Goal: Task Accomplishment & Management: Manage account settings

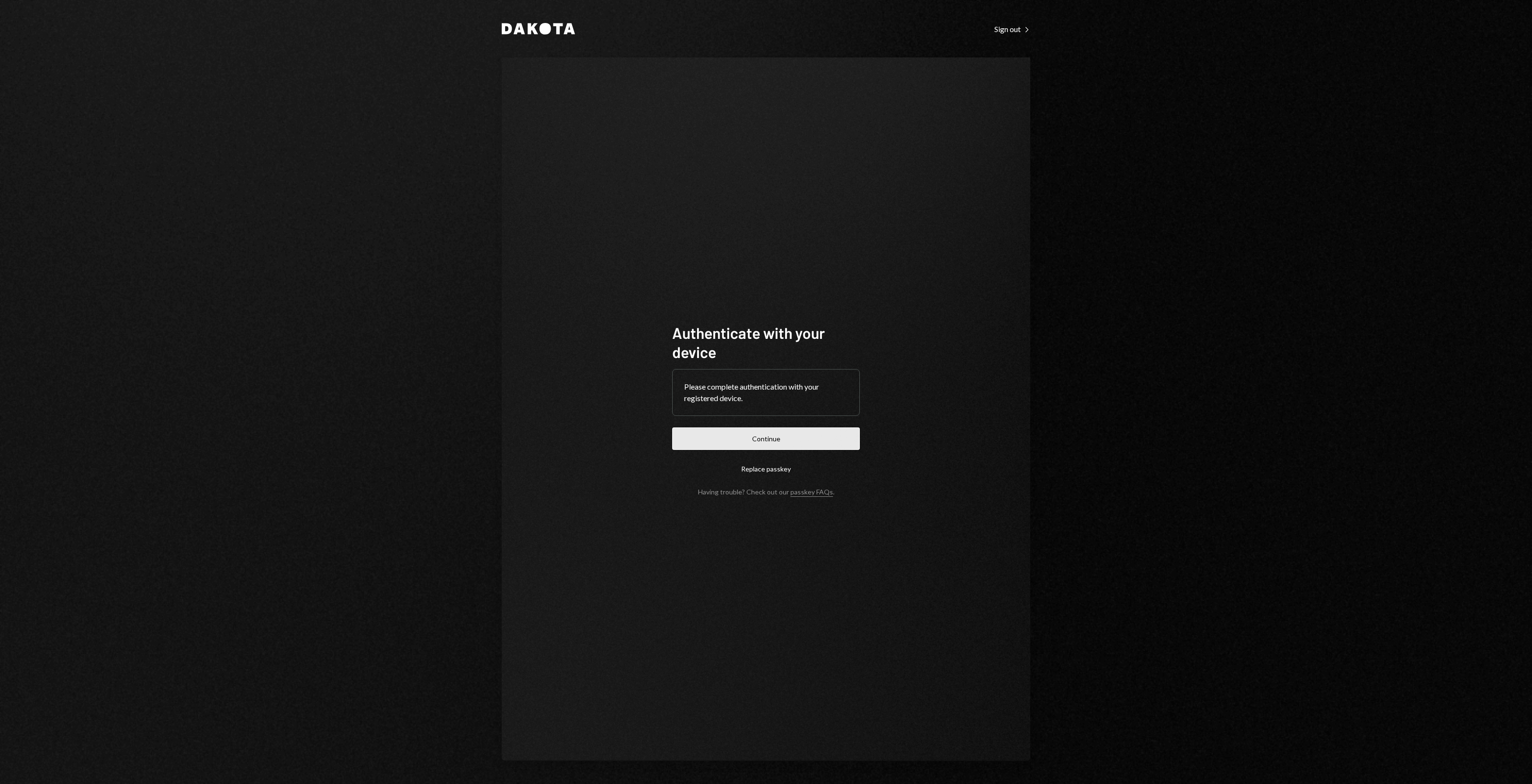
click at [721, 431] on button "Continue" at bounding box center [765, 439] width 188 height 22
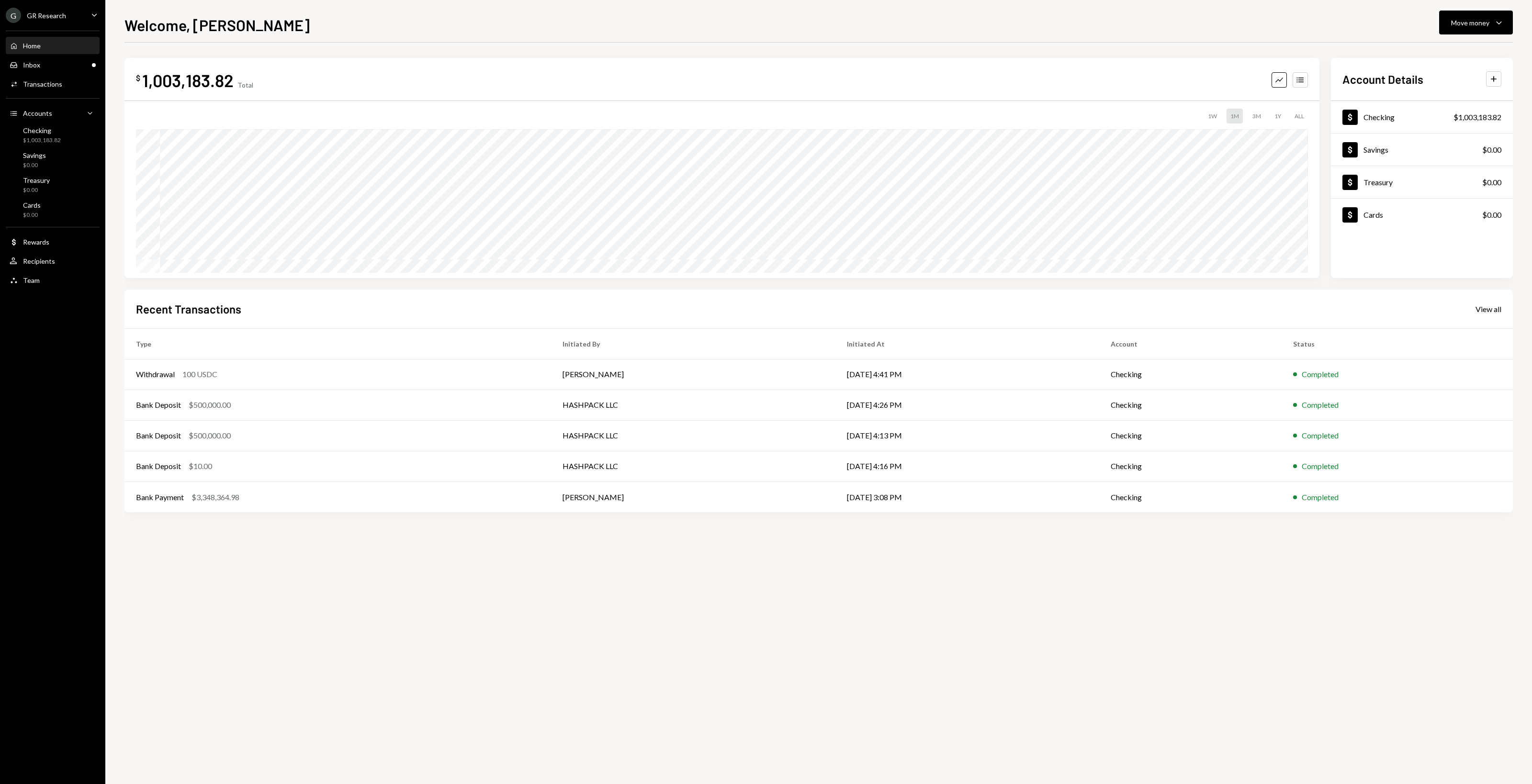
click at [81, 14] on div "G GR Research Caret Down" at bounding box center [52, 15] width 106 height 16
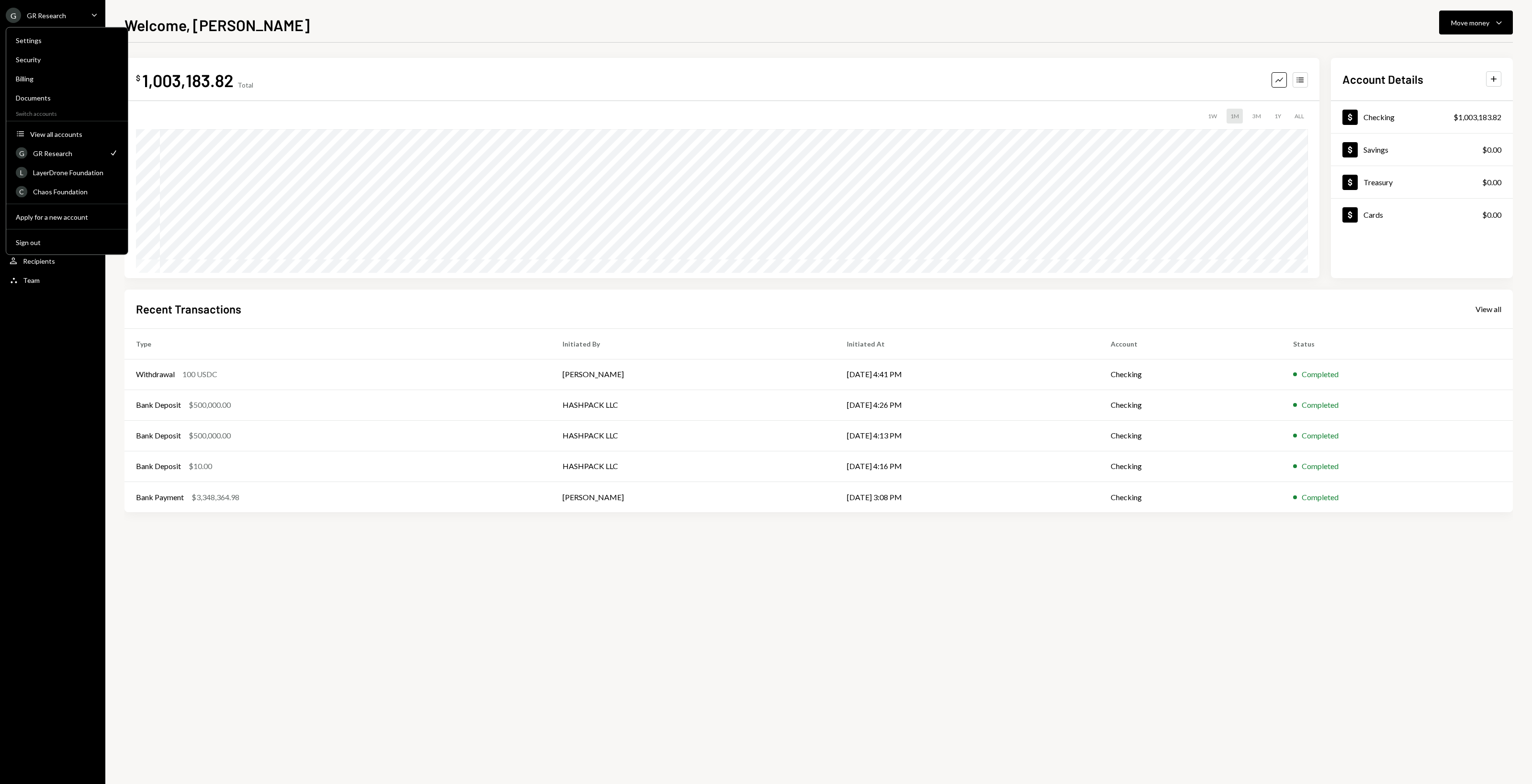
click at [19, 464] on div "G GR Research Caret Down Home Home Inbox Inbox Activities Transactions Accounts…" at bounding box center [52, 392] width 106 height 784
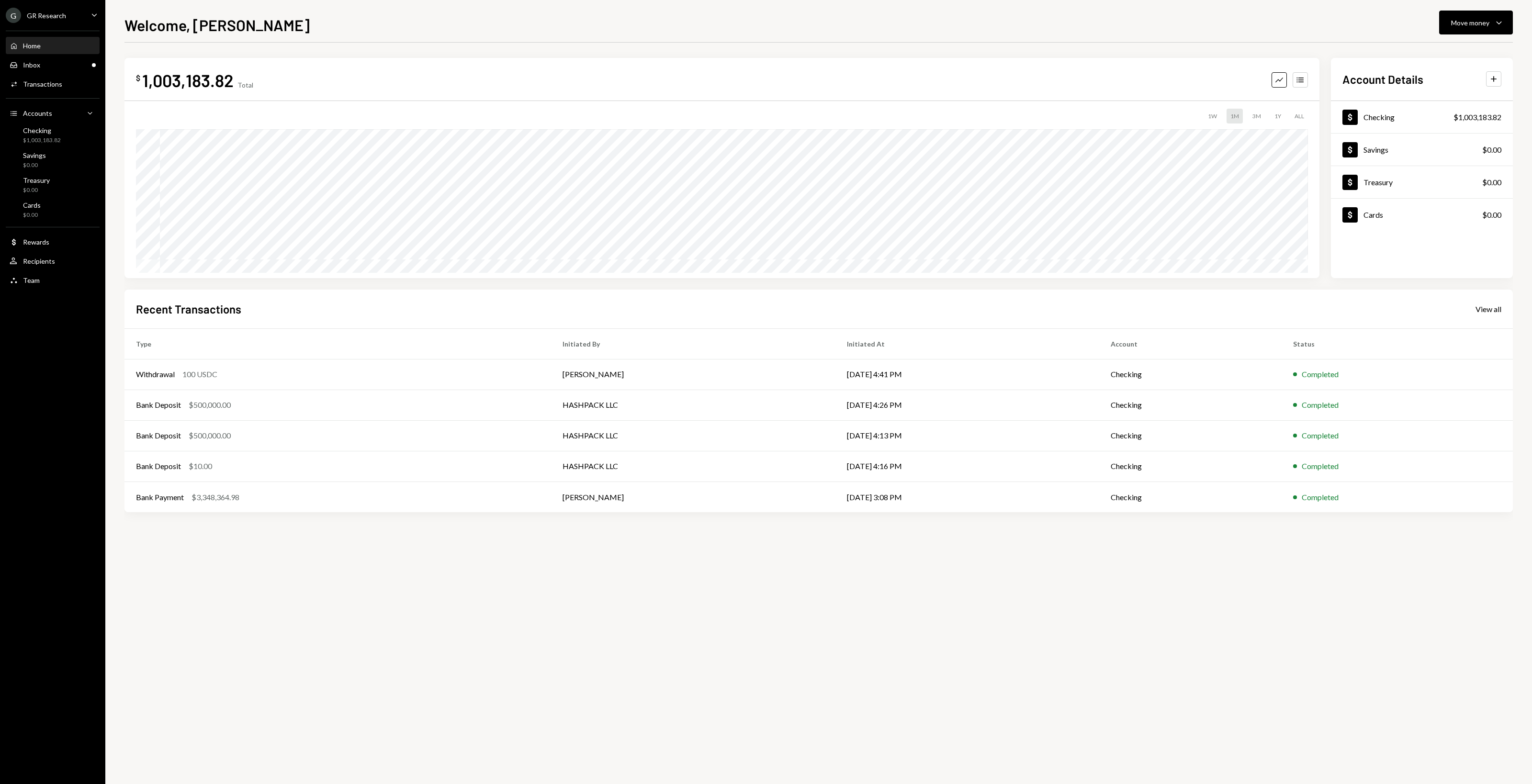
drag, startPoint x: 76, startPoint y: 441, endPoint x: 72, endPoint y: 428, distance: 13.6
drag, startPoint x: 72, startPoint y: 428, endPoint x: 48, endPoint y: 401, distance: 36.1
click at [48, 407] on div "G GR Research Caret Down Home Home Inbox Inbox Activities Transactions Accounts…" at bounding box center [52, 392] width 106 height 784
click at [46, 400] on div "G GR Research Caret Down Home Home Inbox Inbox Activities Transactions Accounts…" at bounding box center [52, 392] width 106 height 784
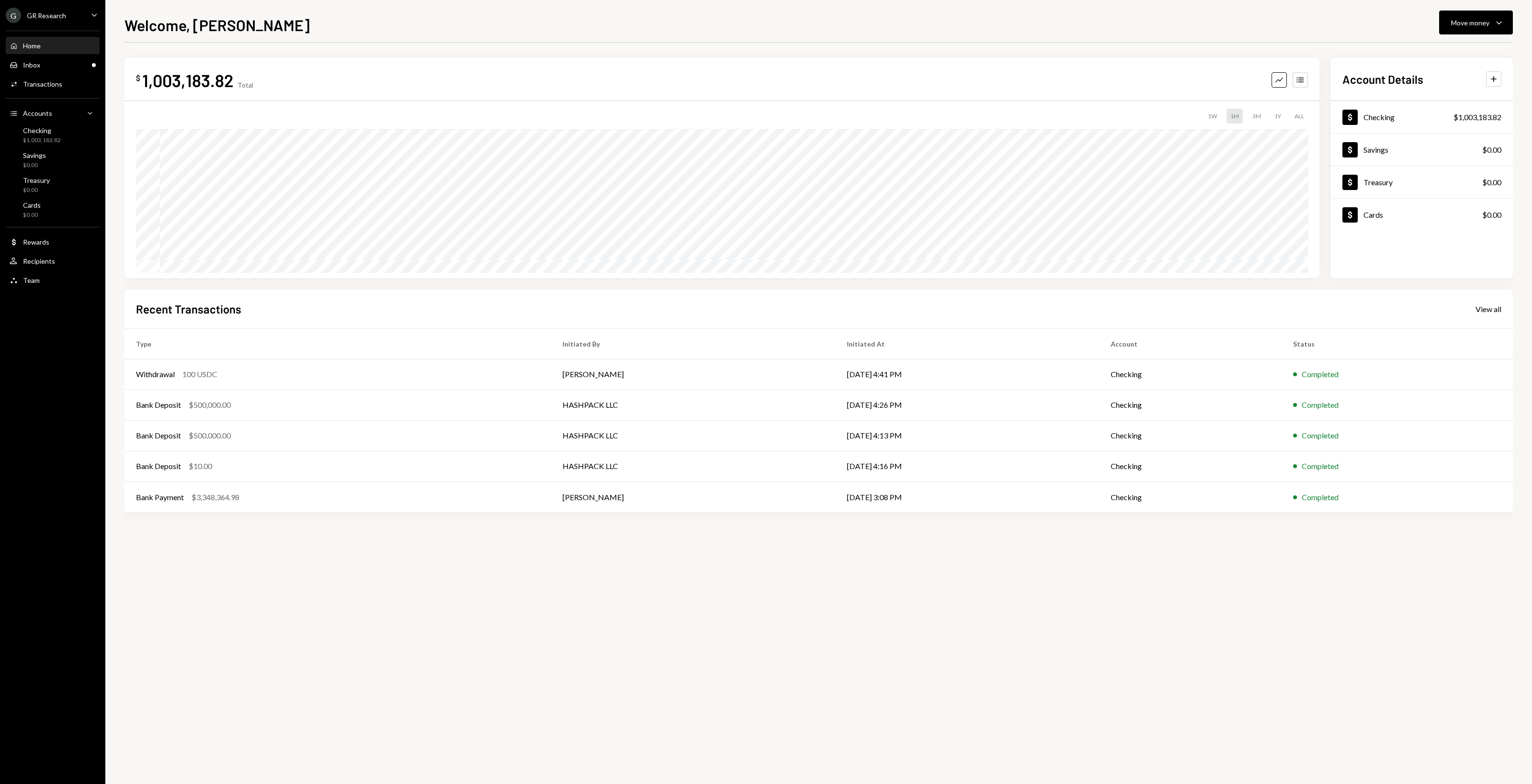
click at [72, 17] on div "G GR Research Caret Down" at bounding box center [52, 15] width 106 height 16
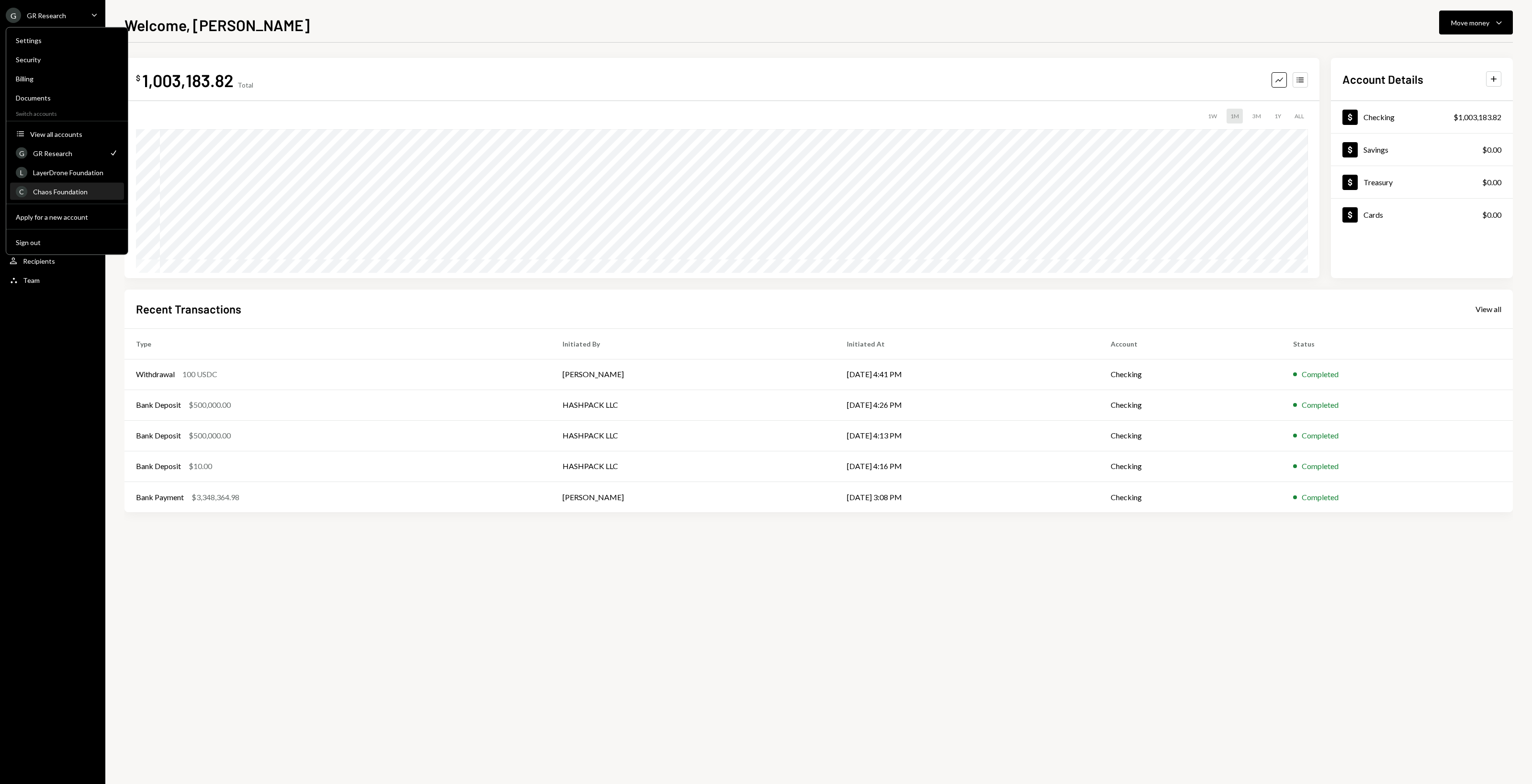
click at [55, 184] on div "C Chaos Foundation" at bounding box center [67, 192] width 102 height 16
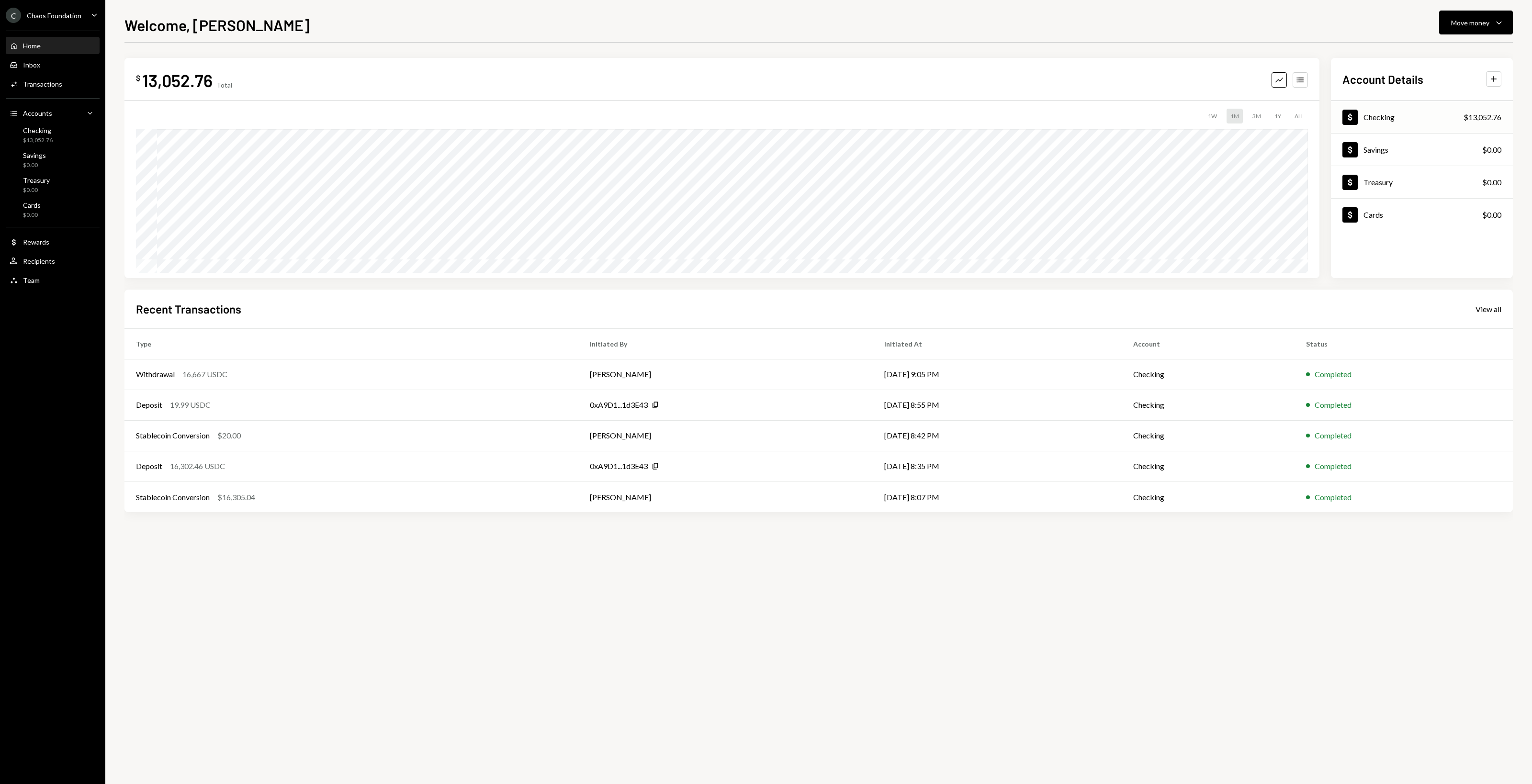
click at [1484, 120] on div "$13,052.76" at bounding box center [1482, 117] width 38 height 11
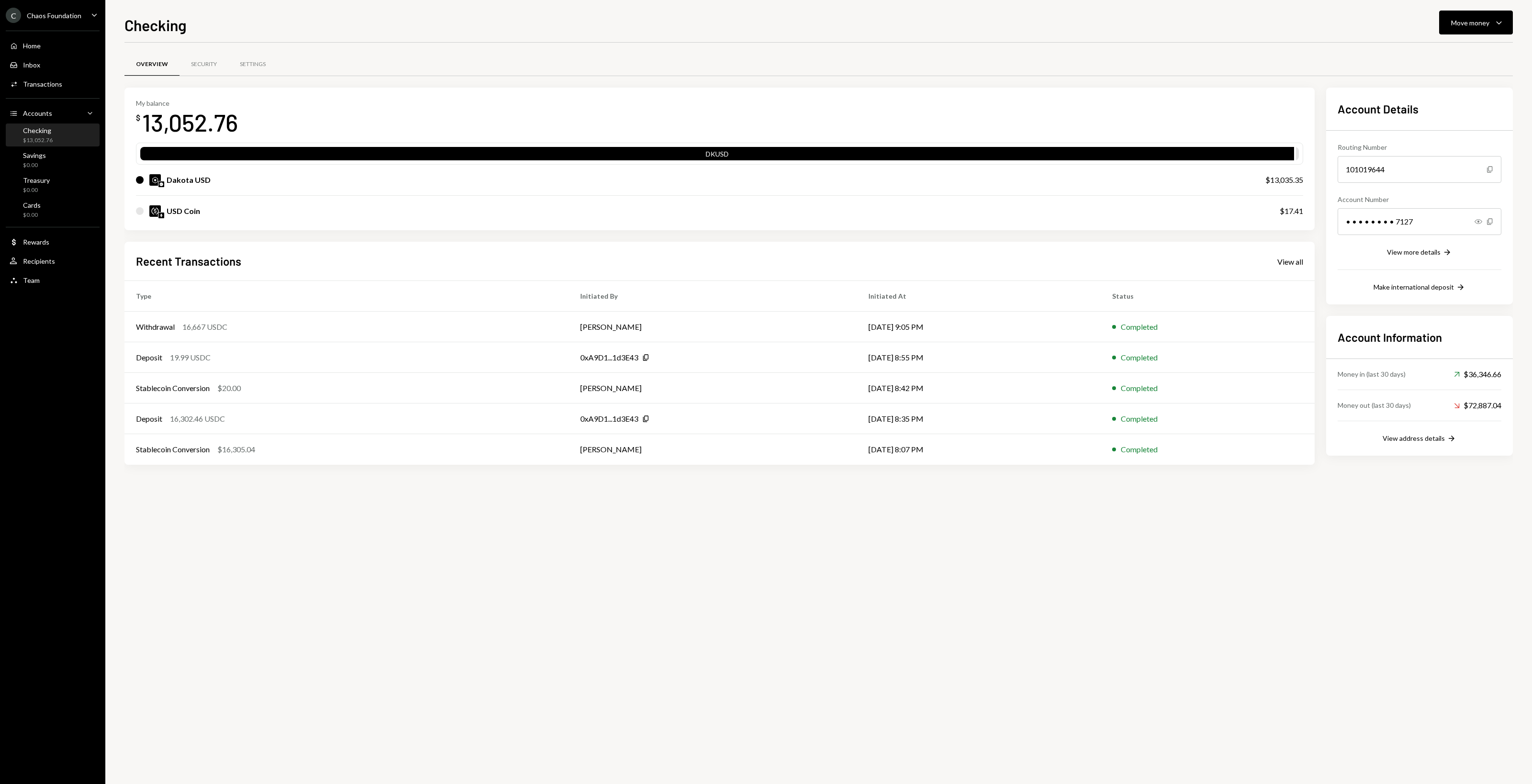
click at [1441, 445] on div "Account Information Money in (last 30 days) Up Right Arrow $36,346.66 Money out…" at bounding box center [1419, 386] width 187 height 140
click at [1423, 429] on div "Money in (last 30 days) Up Right Arrow $36,346.66 Money out (last 30 days) Down…" at bounding box center [1419, 401] width 164 height 85
click at [1418, 441] on div "View address details" at bounding box center [1413, 438] width 62 height 8
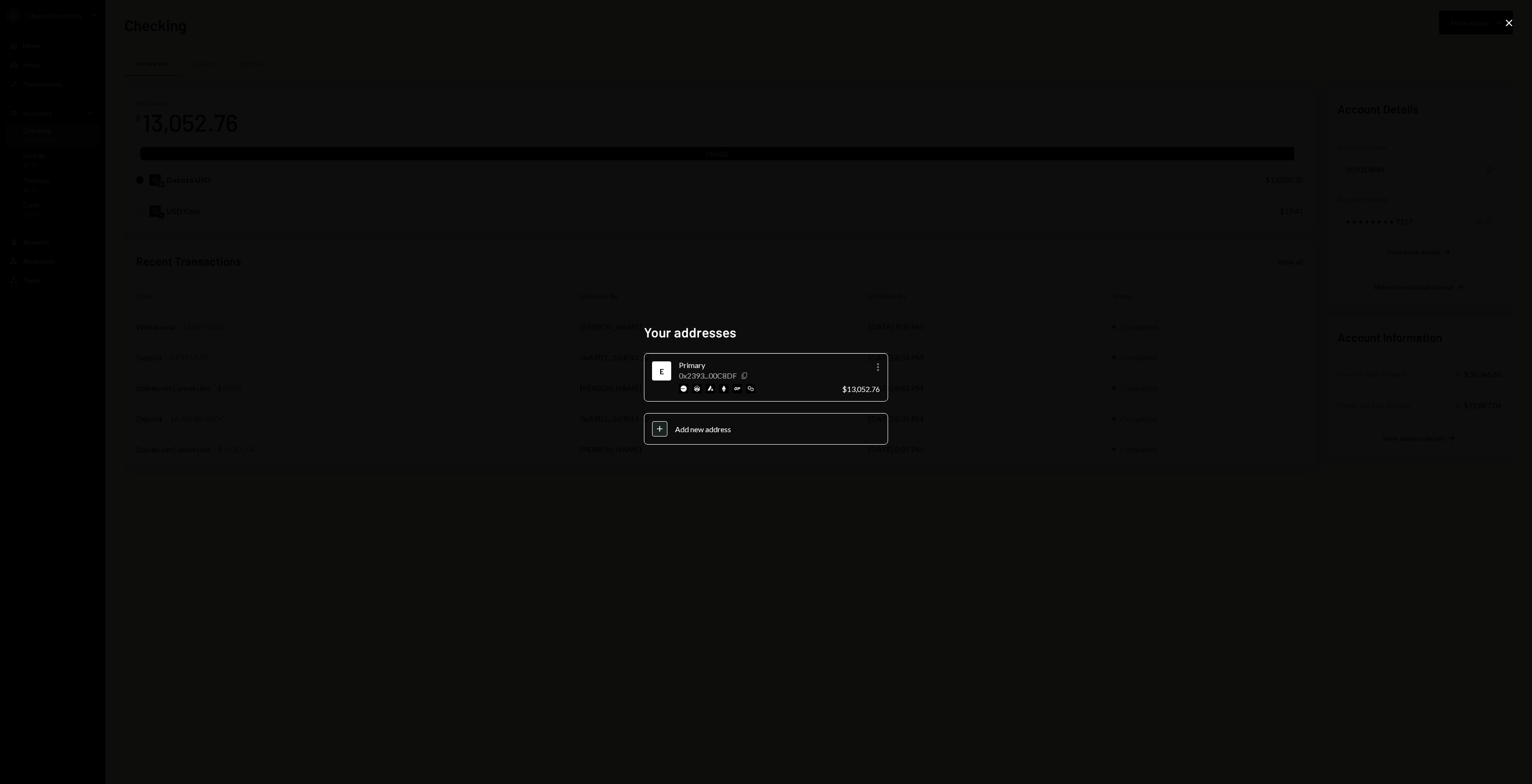
click at [745, 372] on icon "Copy" at bounding box center [744, 376] width 7 height 7
click at [446, 353] on div "Your addresses E Primary 0x2393...00C8DF Copy More $13,052.76 Plus Add new addr…" at bounding box center [766, 392] width 1532 height 784
click at [386, 189] on div "Your addresses E Primary 0x2393...00C8DF Copy More $13,052.76 Plus Add new addr…" at bounding box center [766, 392] width 1532 height 784
drag, startPoint x: 365, startPoint y: 165, endPoint x: 322, endPoint y: 142, distance: 48.8
drag, startPoint x: 322, startPoint y: 142, endPoint x: 290, endPoint y: 122, distance: 37.7
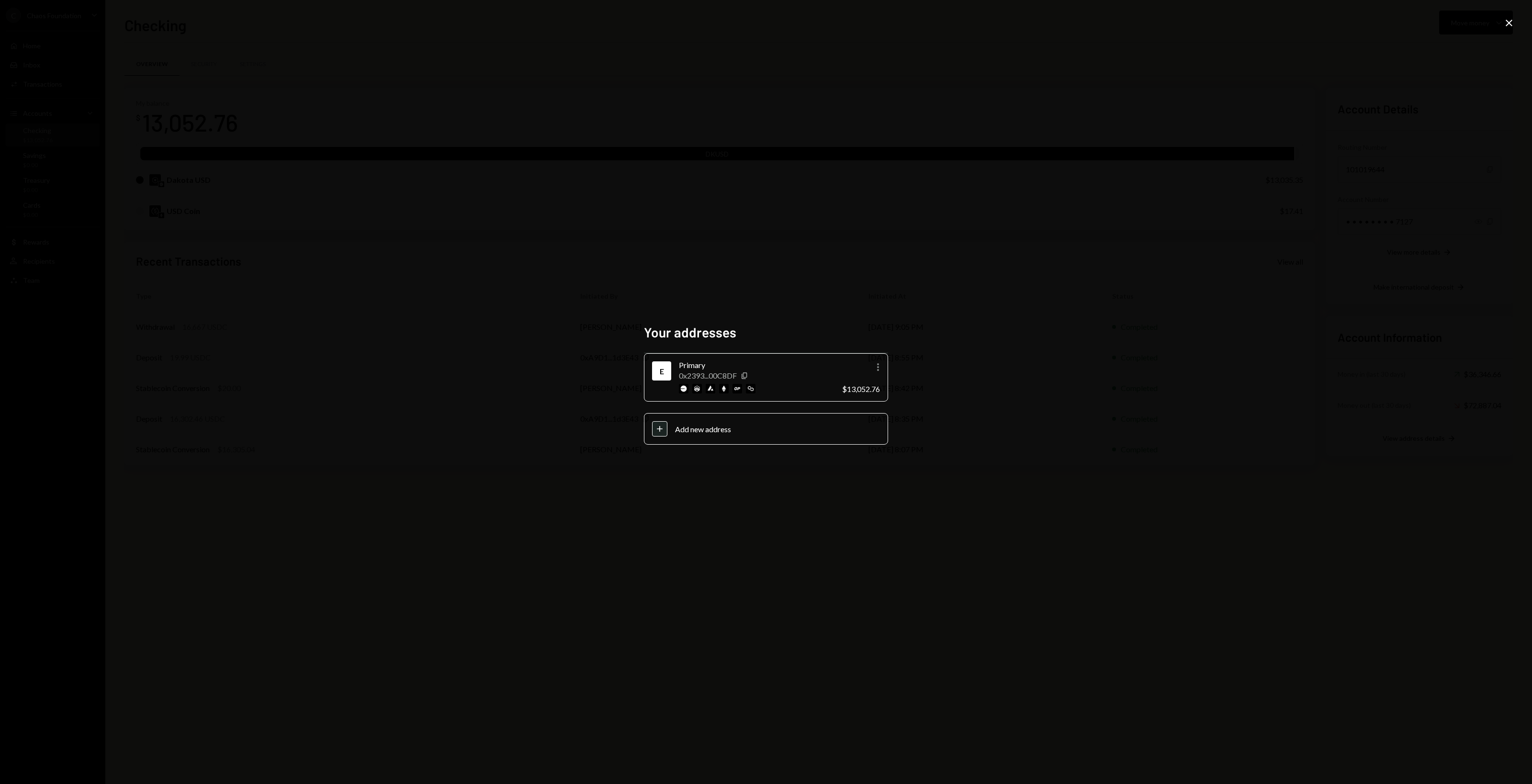
drag, startPoint x: 290, startPoint y: 122, endPoint x: 271, endPoint y: 115, distance: 20.2
click at [273, 115] on div "Your addresses E Primary 0x2393...00C8DF Copy More $13,052.76 Plus Add new addr…" at bounding box center [766, 392] width 1532 height 784
drag, startPoint x: 139, startPoint y: 96, endPoint x: 42, endPoint y: 39, distance: 112.5
click at [54, 49] on div "Your addresses E Primary 0x2393...00C8DF Copy More $13,052.76 Plus Add new addr…" at bounding box center [766, 392] width 1532 height 784
drag, startPoint x: 627, startPoint y: 405, endPoint x: 617, endPoint y: 413, distance: 12.8
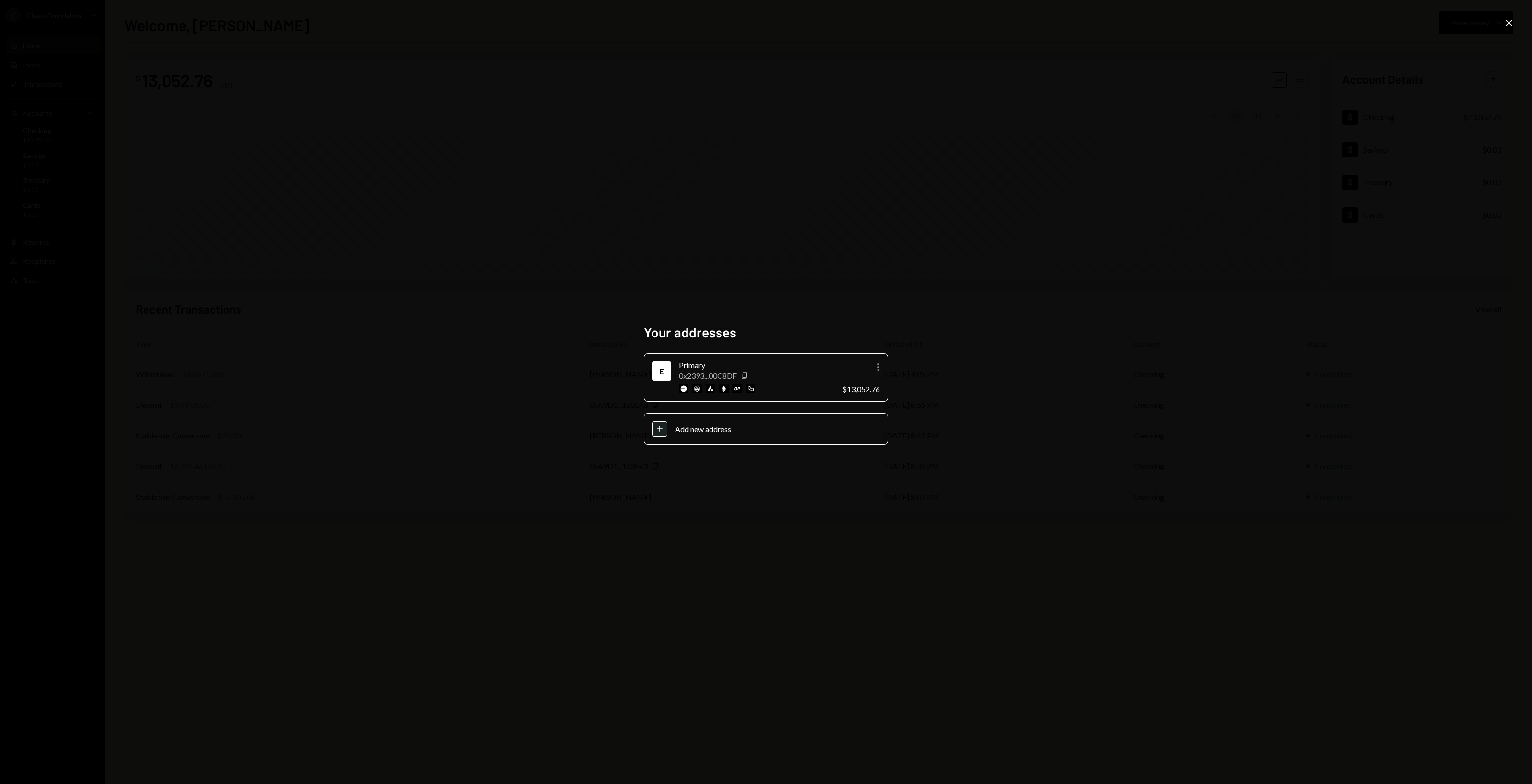
click at [623, 403] on div "Your addresses E Primary 0x2393...00C8DF Copy More $13,052.76 Plus Add new addr…" at bounding box center [766, 392] width 1532 height 784
click at [1509, 19] on icon "Close" at bounding box center [1508, 23] width 11 height 11
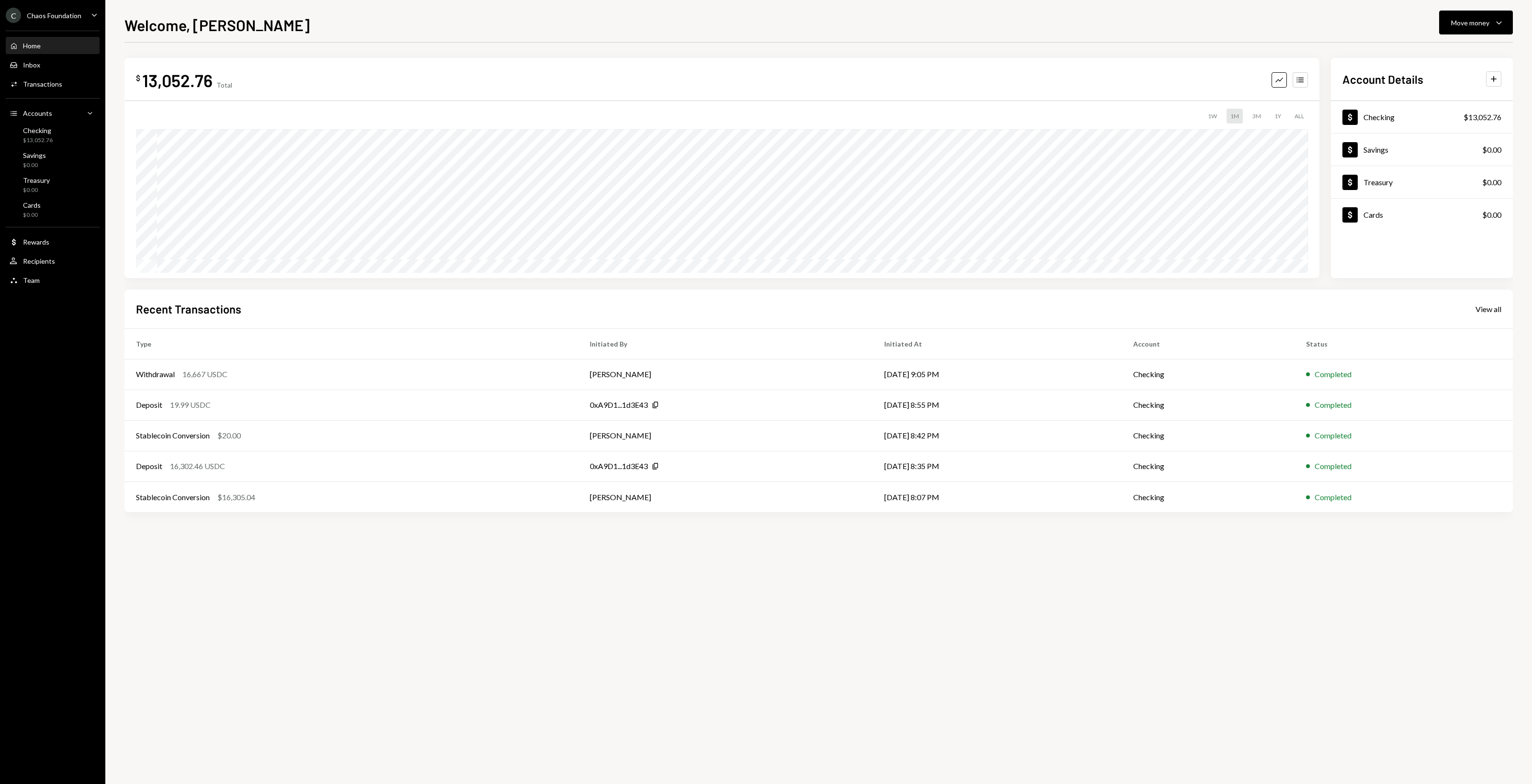
click at [49, 6] on ul "C Chaos Foundation Caret Down Home Home Inbox Inbox Activities Transactions Acc…" at bounding box center [52, 145] width 106 height 290
click at [52, 9] on div "C Chaos Foundation" at bounding box center [43, 15] width 76 height 16
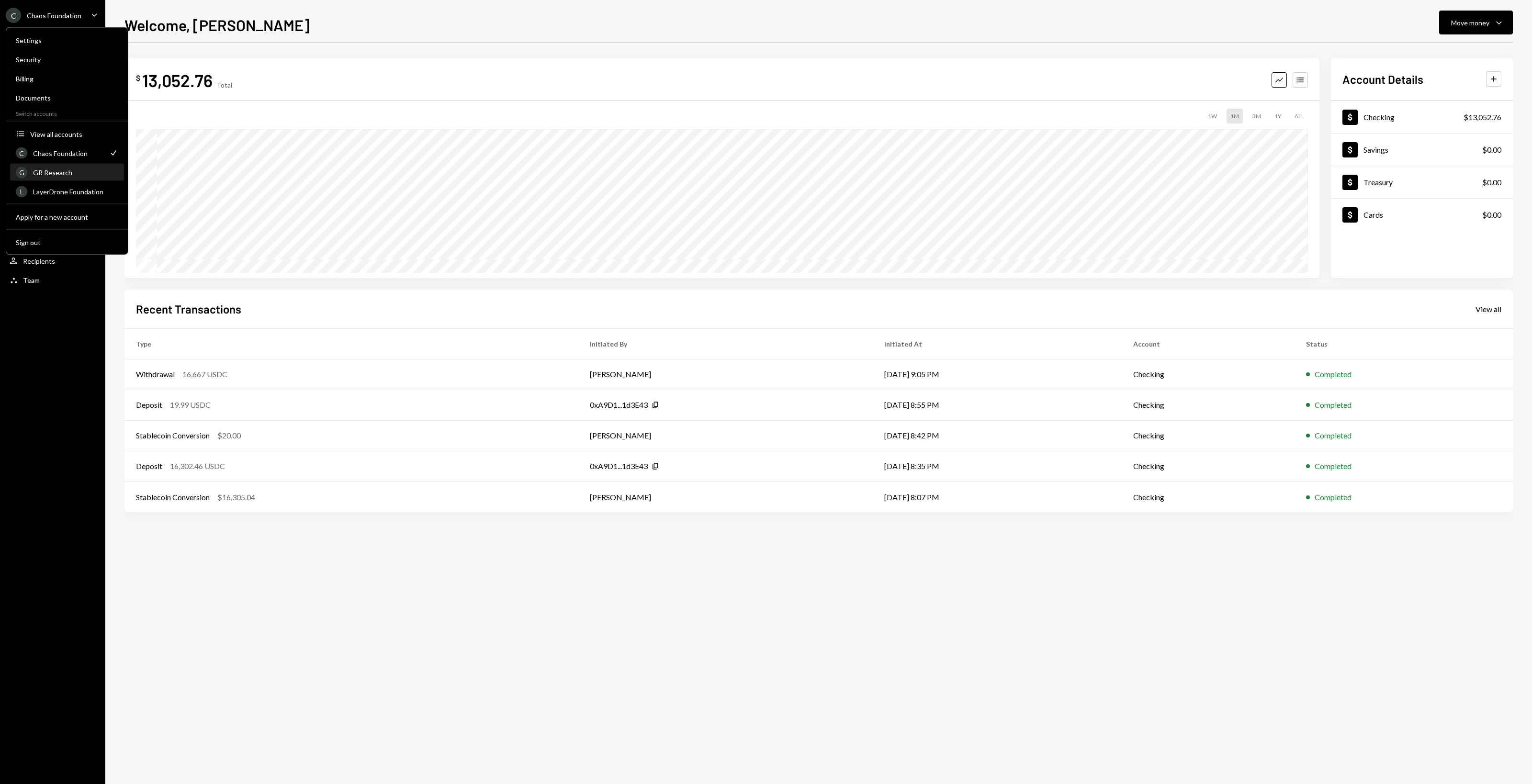
click at [79, 169] on div "GR Research" at bounding box center [76, 172] width 85 height 8
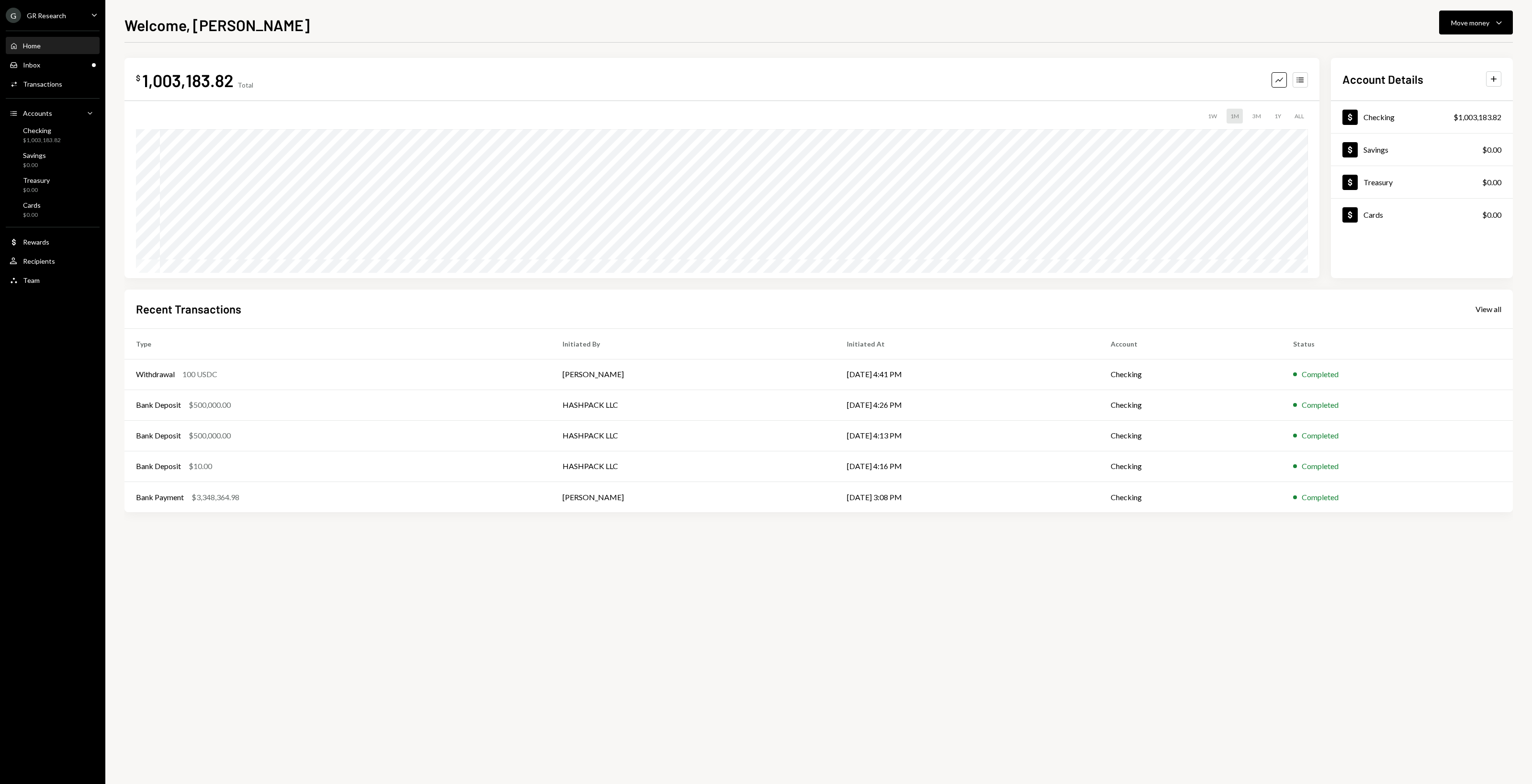
drag, startPoint x: 292, startPoint y: 547, endPoint x: 286, endPoint y: 549, distance: 6.3
drag, startPoint x: 286, startPoint y: 549, endPoint x: 261, endPoint y: 555, distance: 25.7
click at [261, 555] on div "$ 1,003,183.82 Total Graph Accounts 1W 1M 3M 1Y ALL Account Details Plus Dollar…" at bounding box center [818, 413] width 1388 height 742
click at [245, 552] on div "$ 1,003,183.82 Total Graph Accounts 1W 1M 3M 1Y ALL Account Details Plus Dollar…" at bounding box center [818, 413] width 1388 height 742
click at [240, 549] on div "$ 1,003,183.82 Total Graph Accounts 1W 1M 3M 1Y ALL Account Details Plus Dollar…" at bounding box center [818, 413] width 1388 height 742
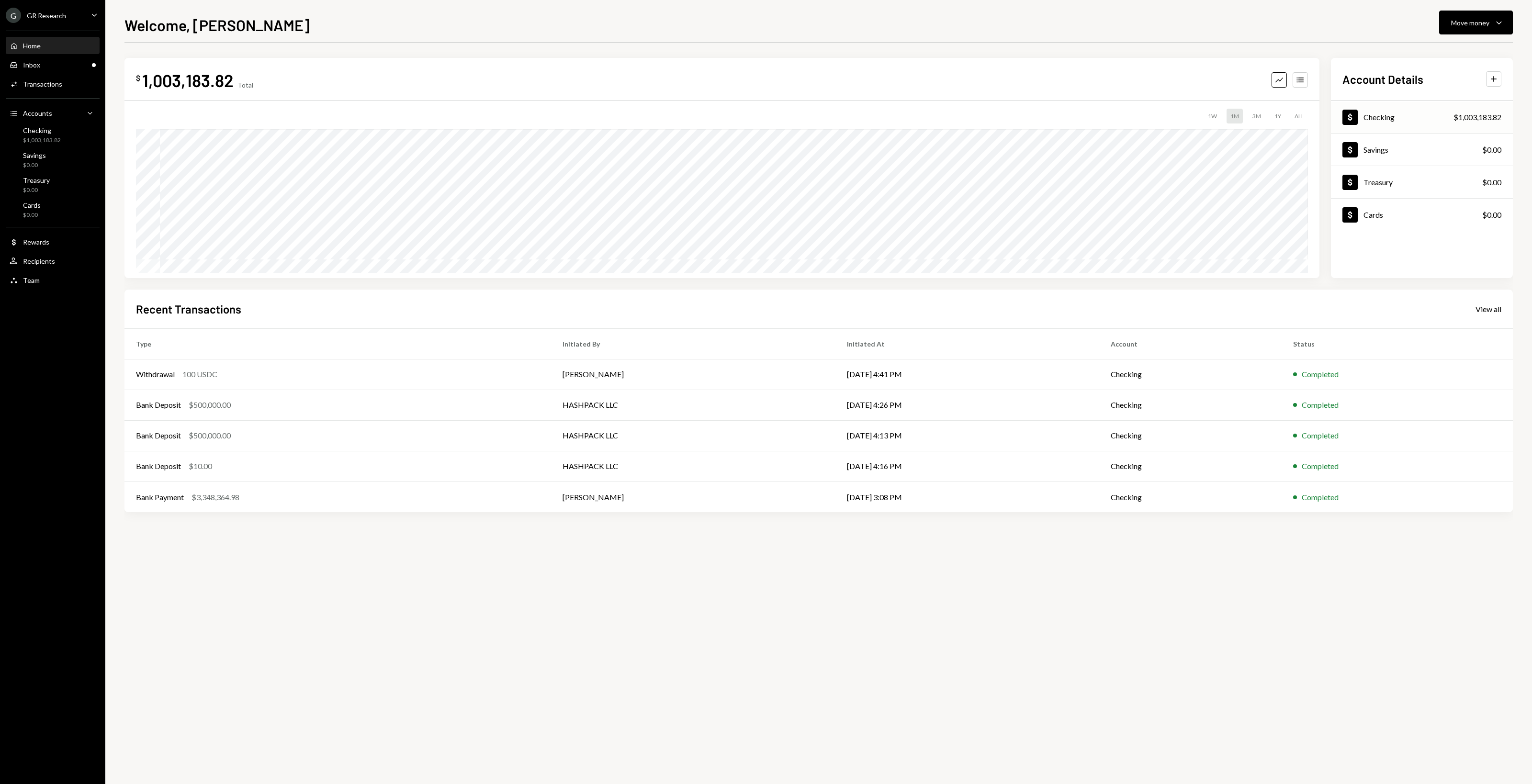
click at [1477, 115] on div "$1,003,183.82" at bounding box center [1477, 117] width 48 height 11
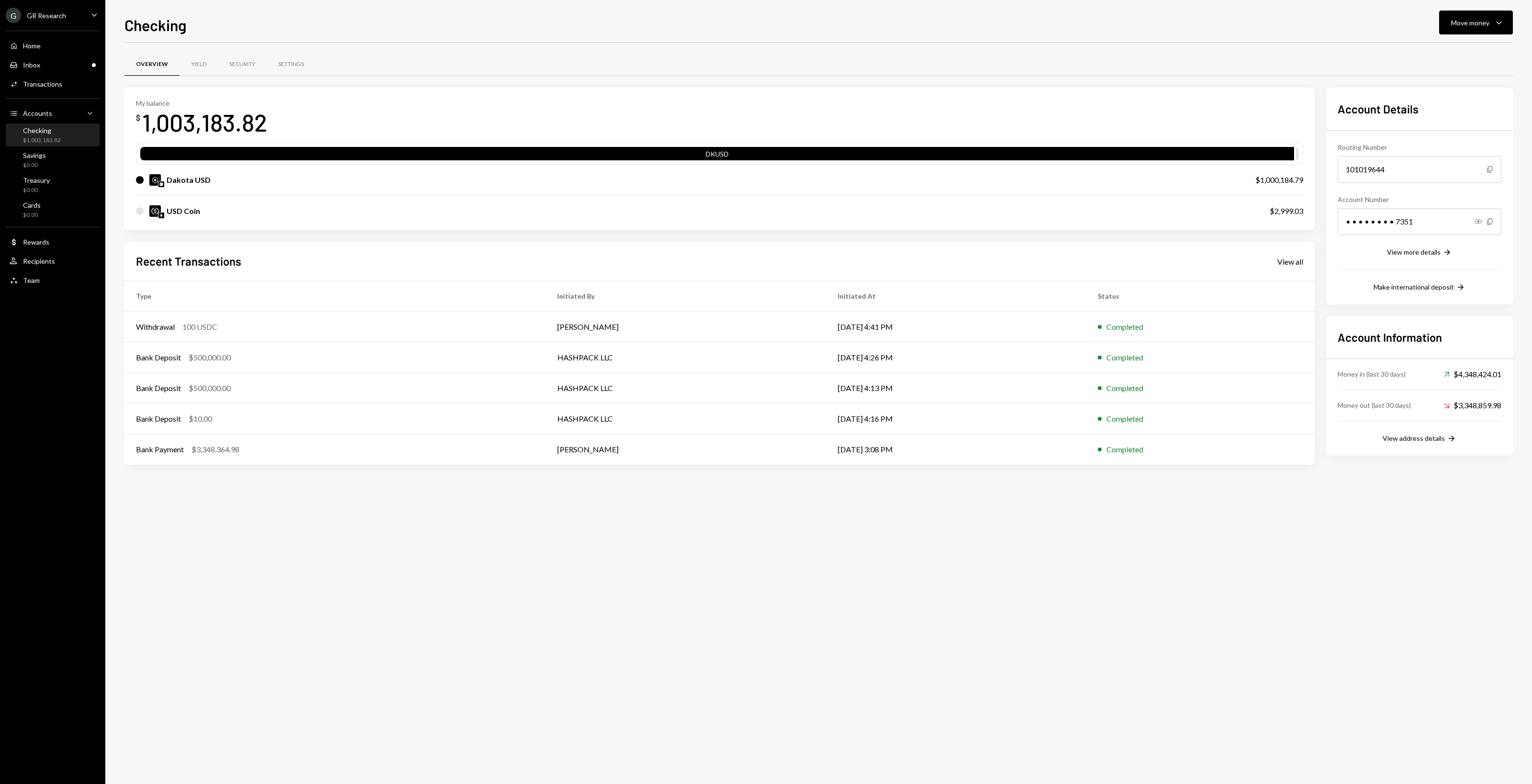
drag, startPoint x: 353, startPoint y: 549, endPoint x: 281, endPoint y: 553, distance: 72.1
click at [353, 549] on div "Overview Yield Security Settings My balance $ 1,003,183.82 DKUSD Dakota USD $1,…" at bounding box center [818, 413] width 1388 height 742
drag, startPoint x: 281, startPoint y: 553, endPoint x: 255, endPoint y: 542, distance: 28.2
drag, startPoint x: 255, startPoint y: 542, endPoint x: 244, endPoint y: 539, distance: 11.4
click at [244, 539] on div "Overview Yield Security Settings My balance $ 1,003,183.82 DKUSD Dakota USD $1,…" at bounding box center [818, 413] width 1388 height 742
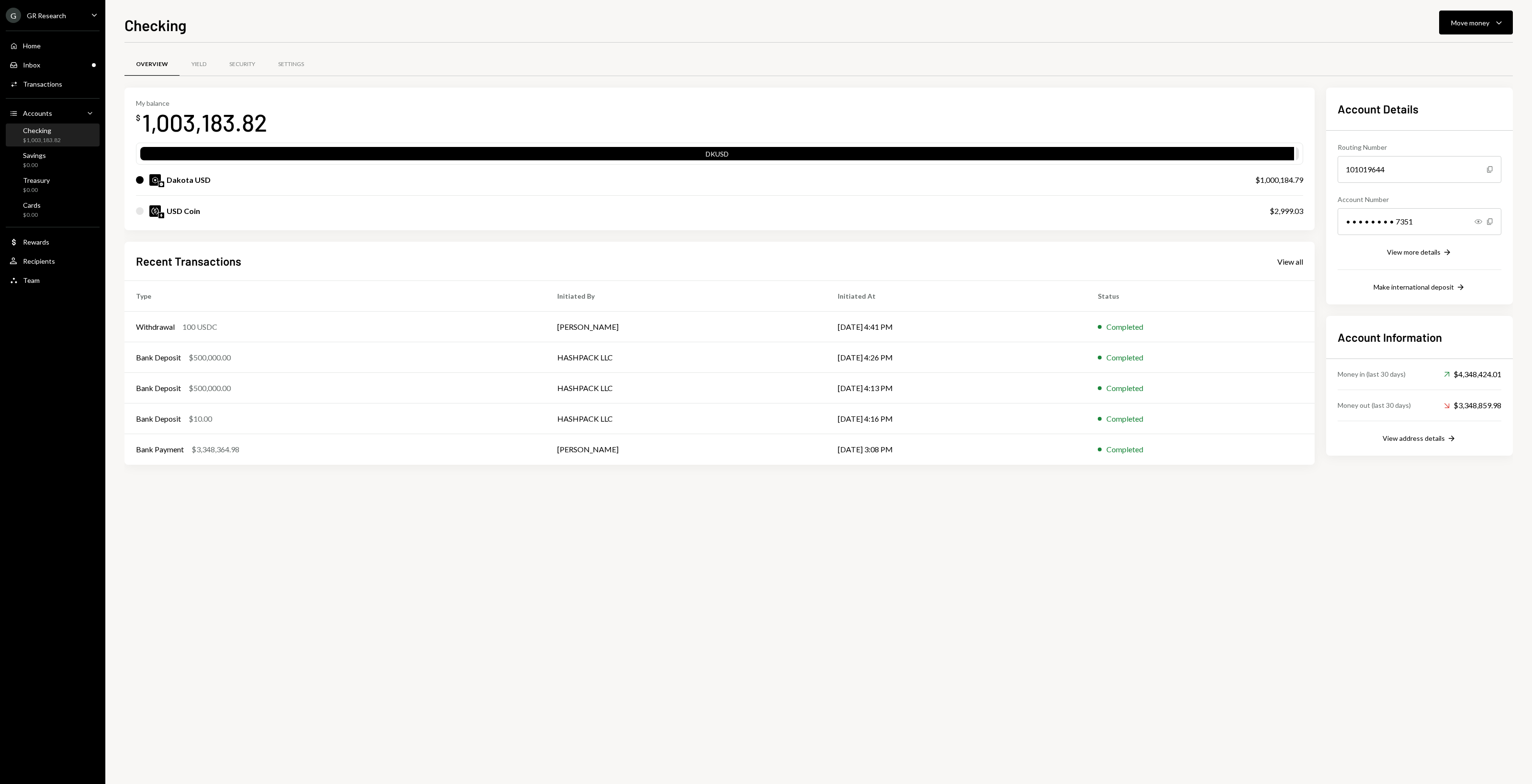
drag, startPoint x: 244, startPoint y: 539, endPoint x: 237, endPoint y: 535, distance: 8.1
drag, startPoint x: 237, startPoint y: 535, endPoint x: 228, endPoint y: 532, distance: 9.5
click at [228, 532] on div "Overview Yield Security Settings My balance $ 1,003,183.82 DKUSD Dakota USD $1,…" at bounding box center [818, 413] width 1388 height 742
drag, startPoint x: 228, startPoint y: 532, endPoint x: 223, endPoint y: 531, distance: 5.1
click at [223, 531] on div "Overview Yield Security Settings My balance $ 1,003,183.82 DKUSD Dakota USD $1,…" at bounding box center [818, 413] width 1388 height 742
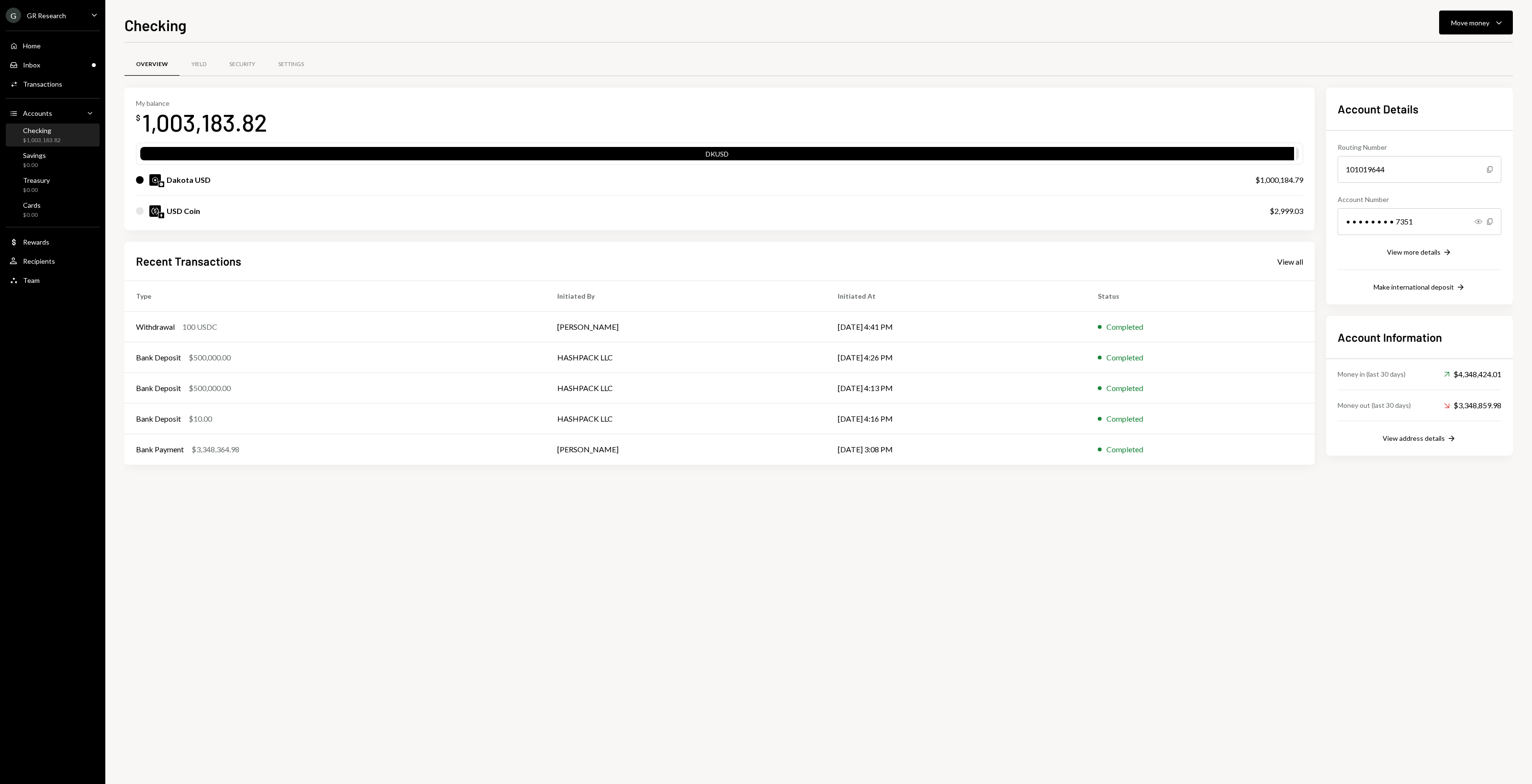
drag, startPoint x: 635, startPoint y: 498, endPoint x: 604, endPoint y: 500, distance: 31.1
drag, startPoint x: 604, startPoint y: 500, endPoint x: 580, endPoint y: 504, distance: 24.3
click at [592, 504] on div "Overview Yield Security Settings My balance $ 1,003,183.82 DKUSD Dakota USD $1,…" at bounding box center [818, 413] width 1388 height 742
drag, startPoint x: 529, startPoint y: 502, endPoint x: 560, endPoint y: 496, distance: 31.6
click at [520, 501] on div "Overview Yield Security Settings My balance $ 1,003,183.82 DKUSD Dakota USD $1,…" at bounding box center [818, 413] width 1388 height 742
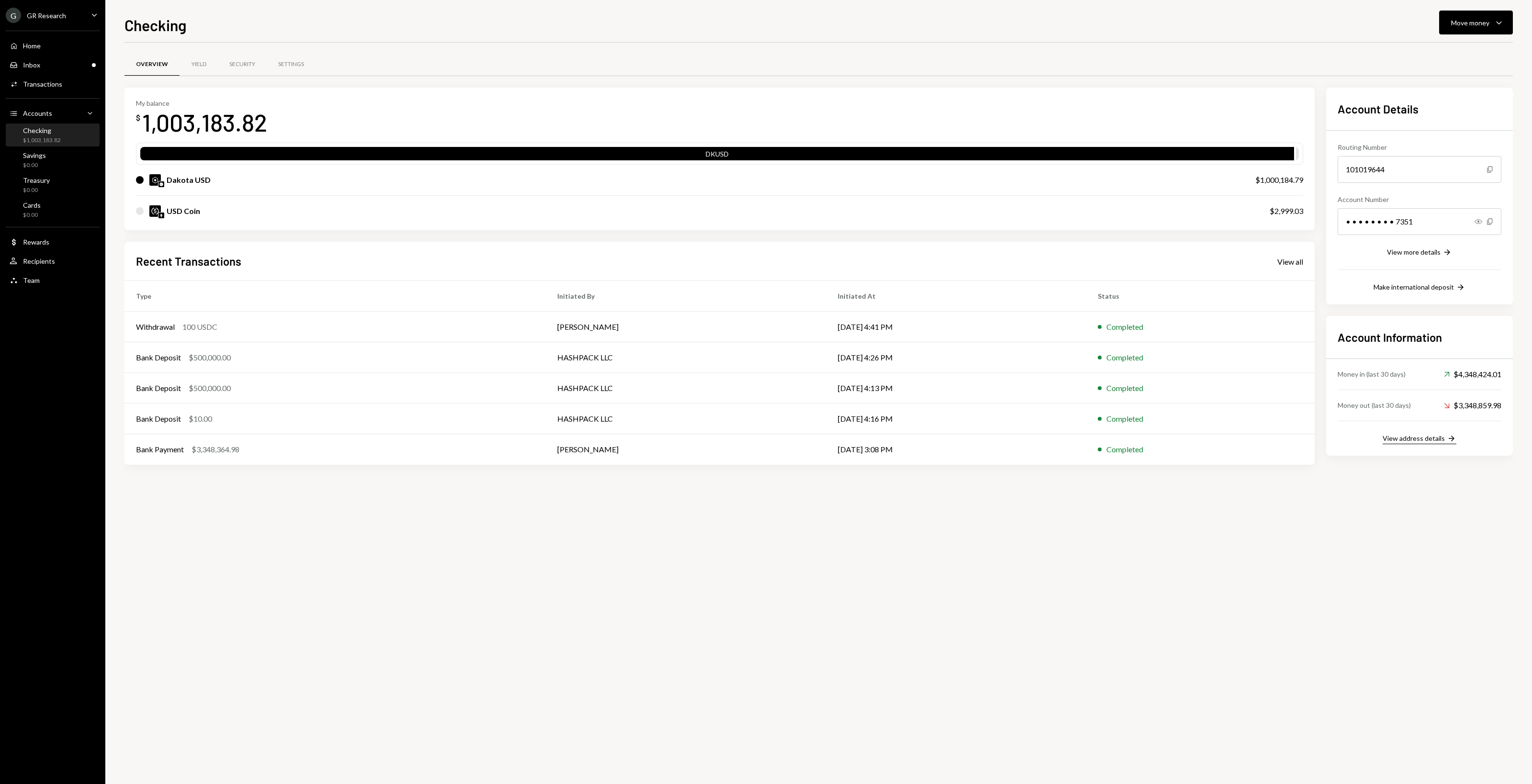
click at [1389, 434] on div "View address details" at bounding box center [1413, 438] width 62 height 8
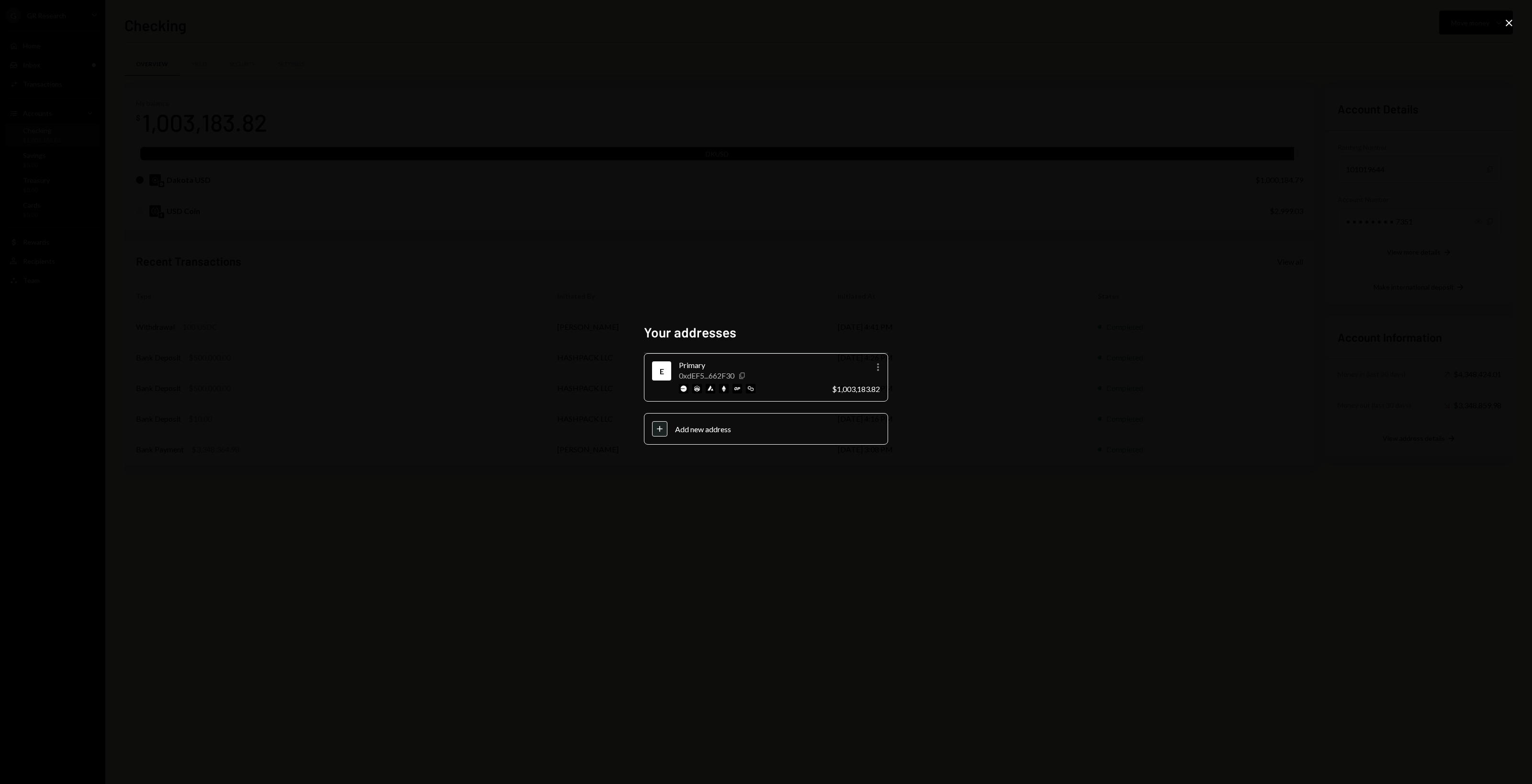
click at [745, 375] on icon "Copy" at bounding box center [742, 376] width 7 height 7
click at [474, 429] on div "Your addresses E Primary 0xdEF5...662F30 Copy More $1,003,183.82 Plus Add new a…" at bounding box center [766, 392] width 1532 height 784
click at [723, 524] on div "Your addresses E Primary 0xdEF5...662F30 Copy More $1,003,183.82 Plus Add new a…" at bounding box center [766, 392] width 1532 height 784
drag, startPoint x: 1508, startPoint y: 27, endPoint x: 1501, endPoint y: 34, distance: 9.9
click at [1509, 27] on icon "Close" at bounding box center [1508, 23] width 11 height 11
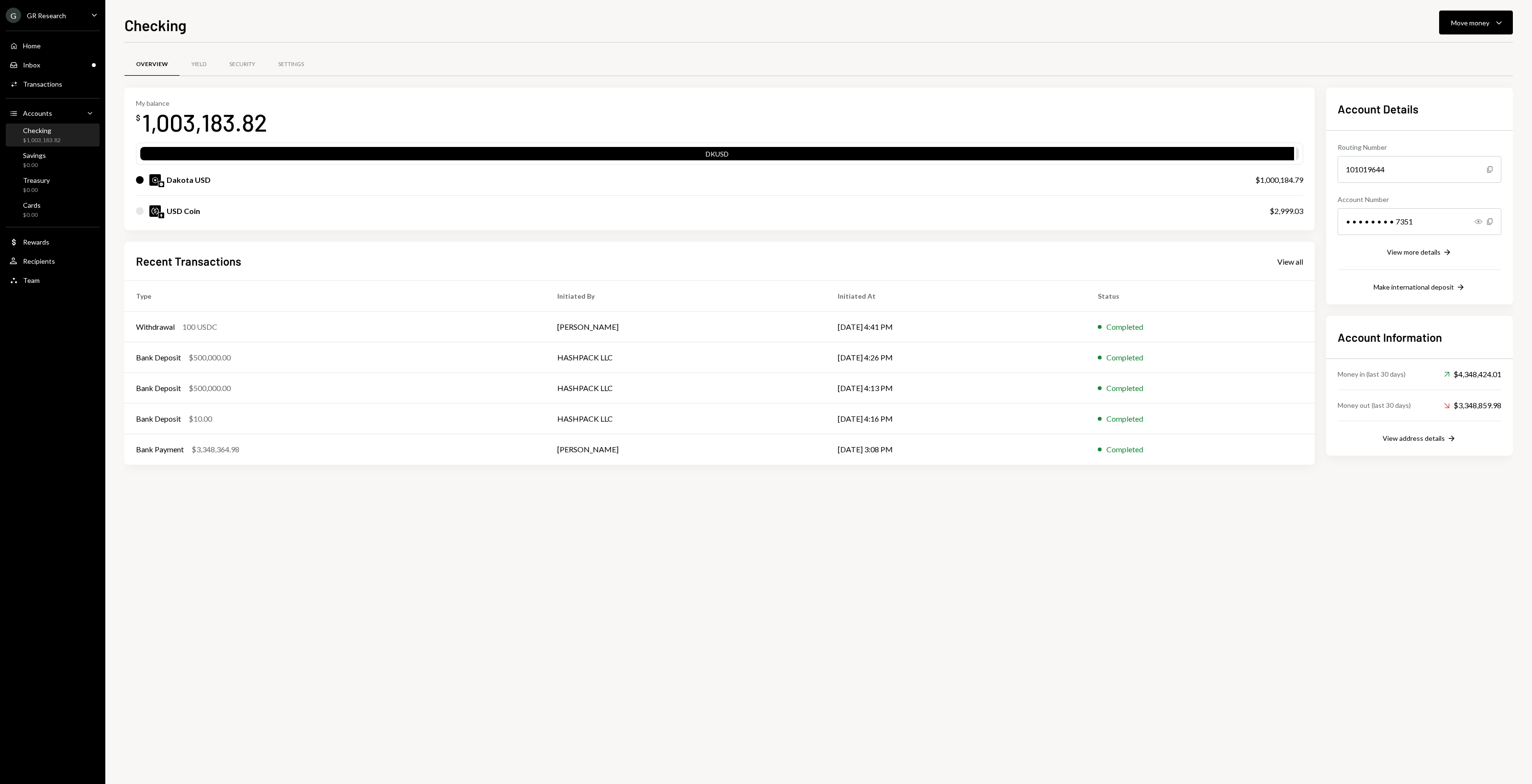
click at [48, 16] on div "GR Research" at bounding box center [46, 15] width 39 height 8
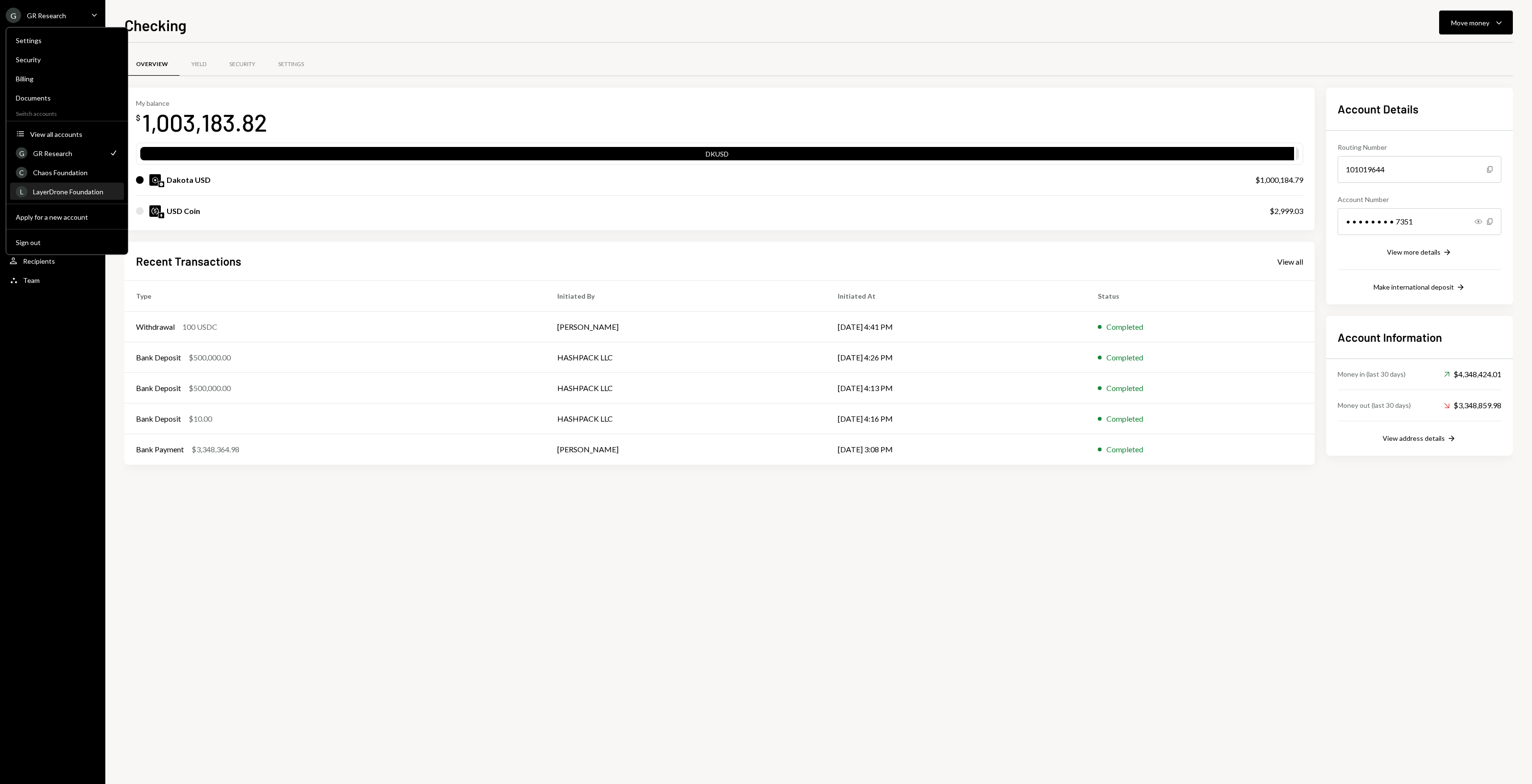
click at [83, 192] on div "LayerDrone Foundation" at bounding box center [76, 192] width 85 height 8
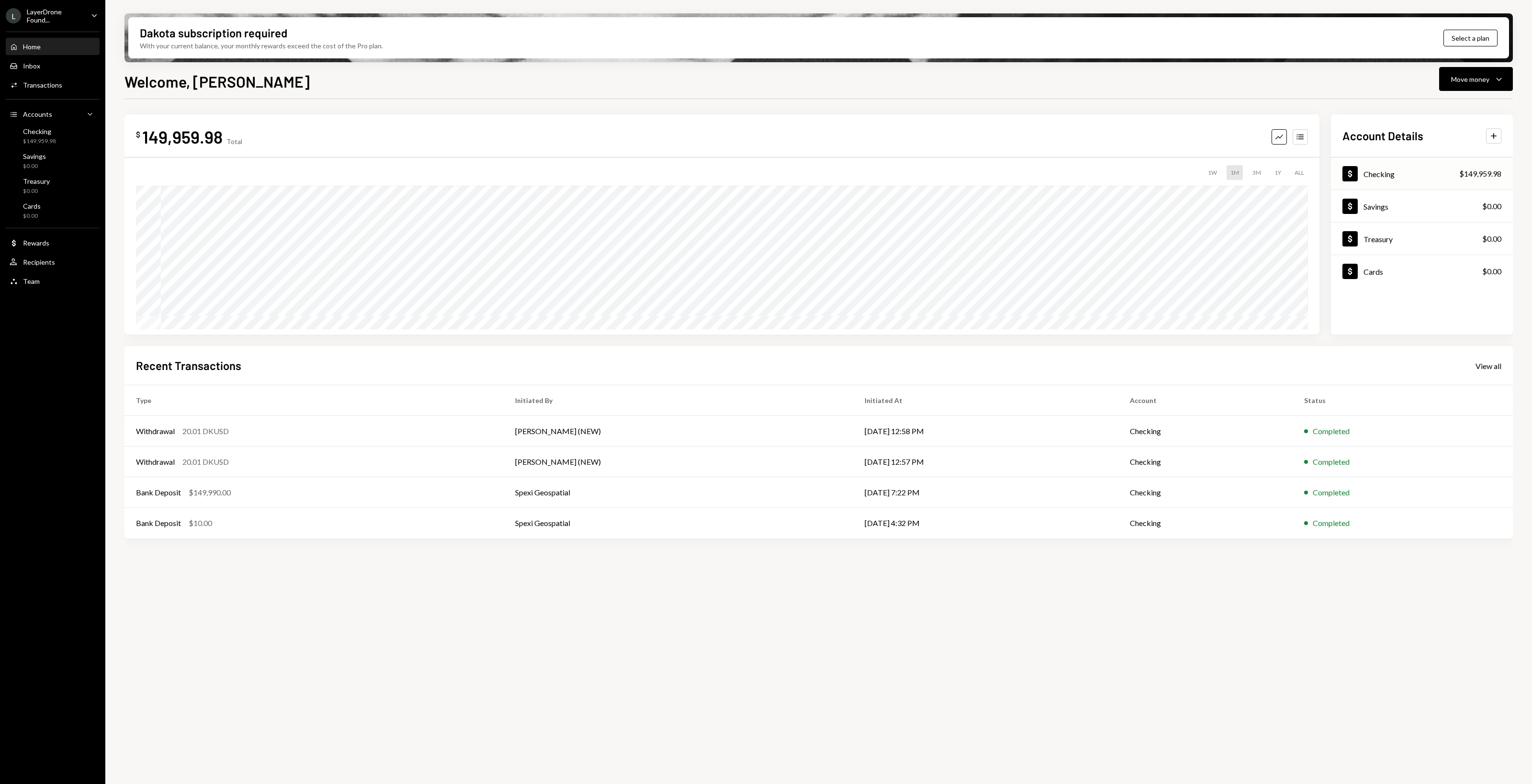
click at [1476, 180] on div "Dollar Checking $149,959.98" at bounding box center [1421, 174] width 182 height 31
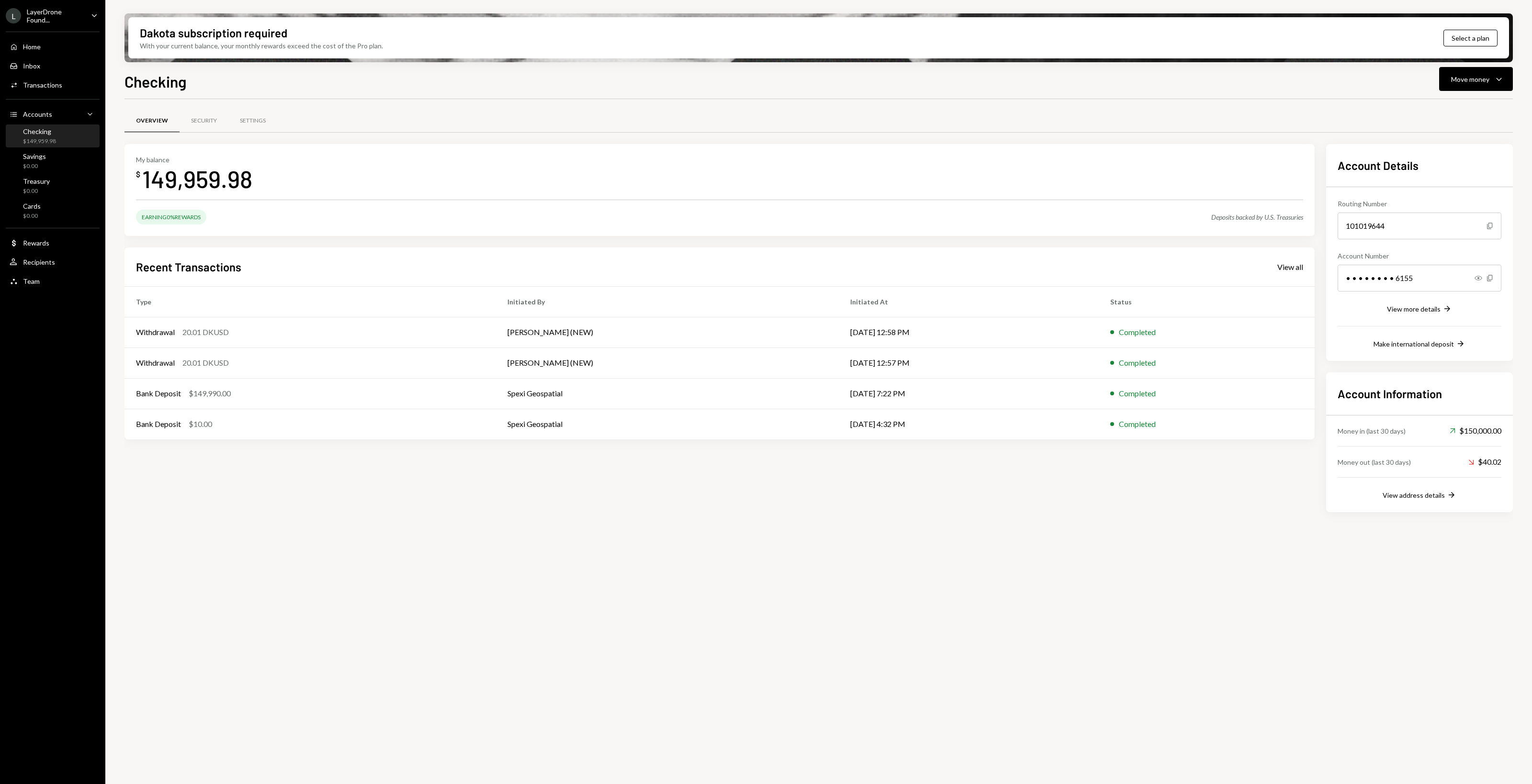
click at [1446, 507] on div "Account Information Money in (last 30 days) Up Right Arrow $150,000.00 Money ou…" at bounding box center [1419, 443] width 187 height 140
click at [1443, 499] on button "View address details Right Arrow" at bounding box center [1419, 495] width 74 height 11
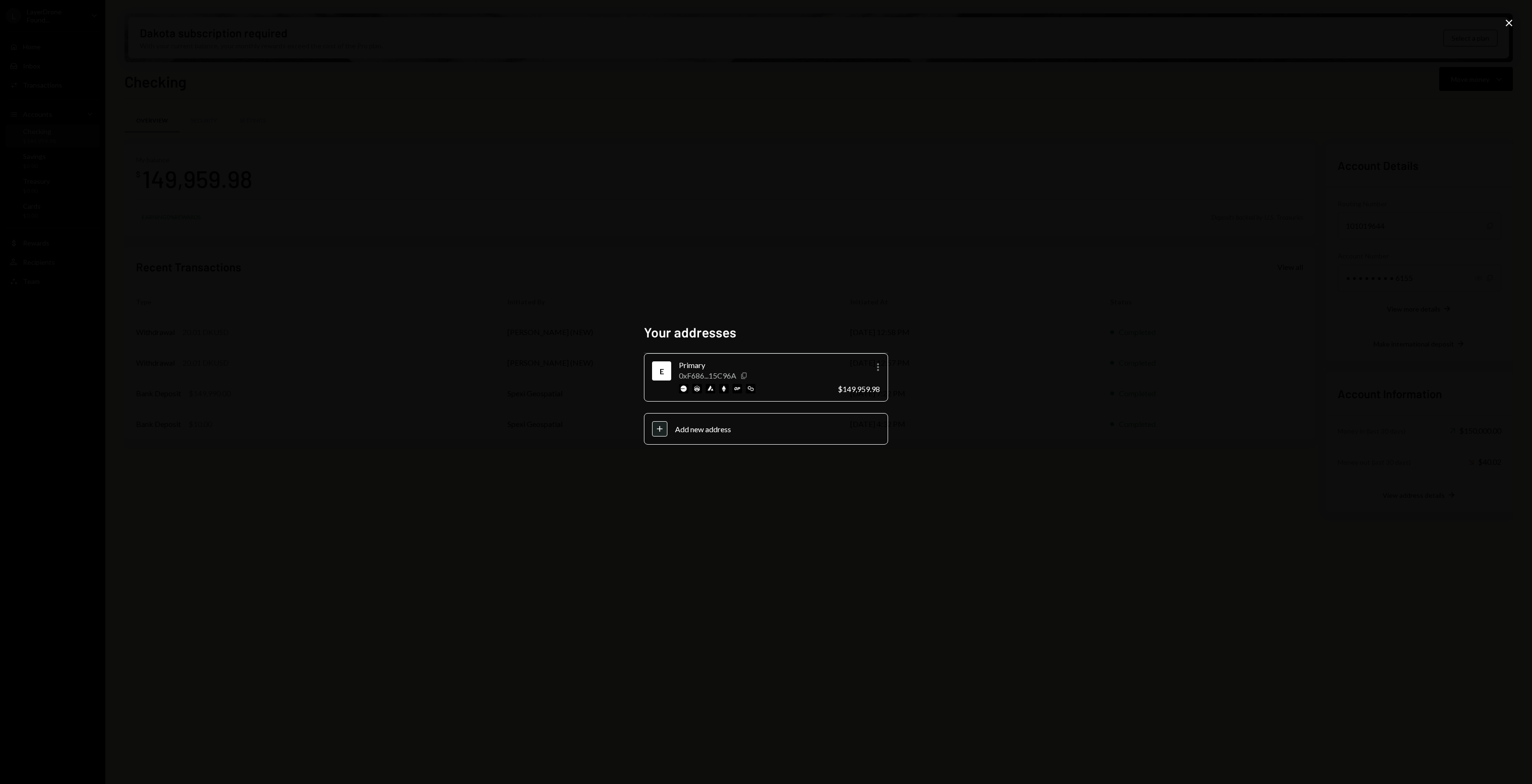
click at [745, 374] on icon "Copy" at bounding box center [744, 376] width 7 height 7
click at [1513, 20] on icon "Close" at bounding box center [1508, 23] width 11 height 11
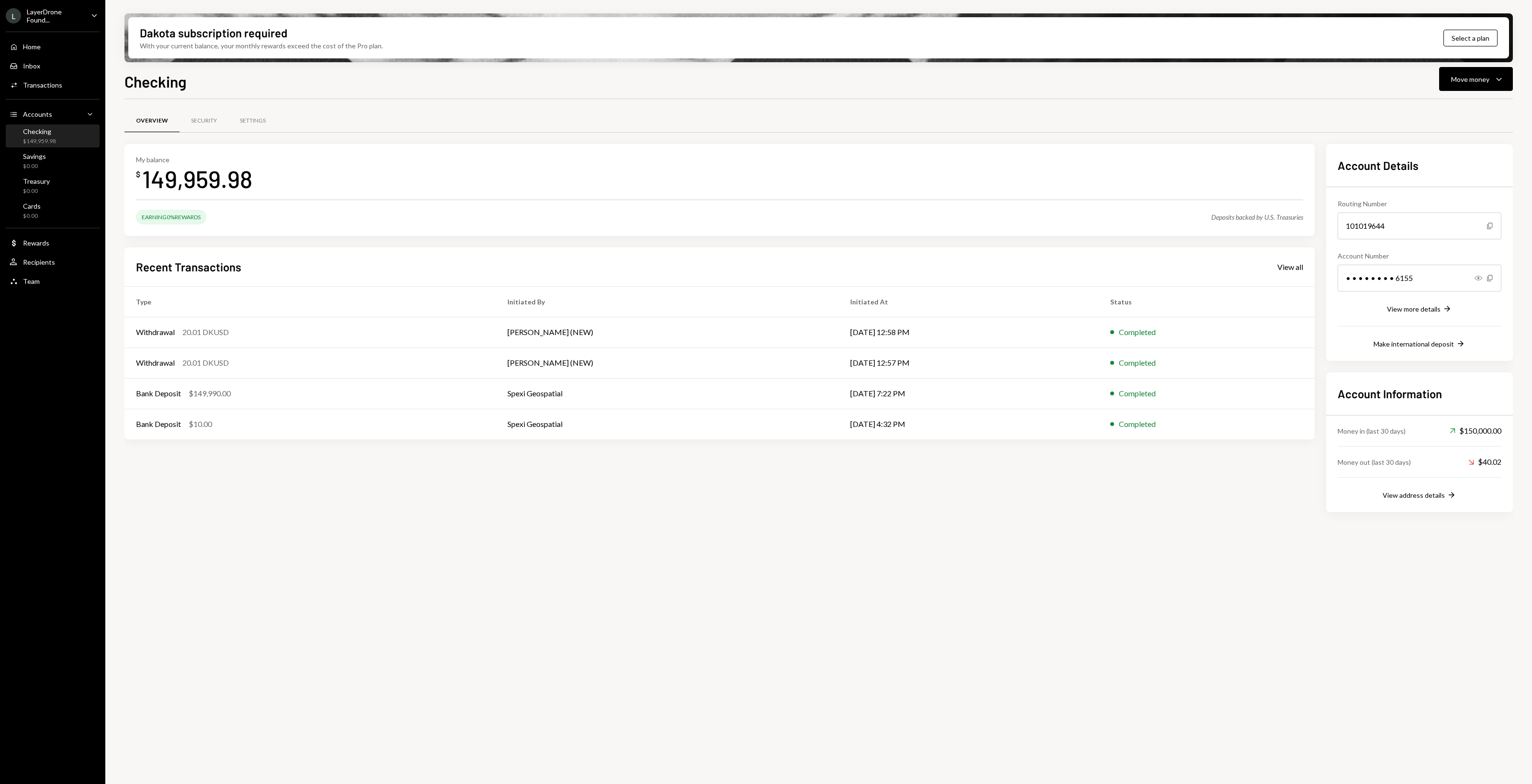
click at [82, 9] on div "LayerDrone Found..." at bounding box center [55, 16] width 56 height 16
click at [58, 137] on div "View all accounts" at bounding box center [74, 134] width 88 height 8
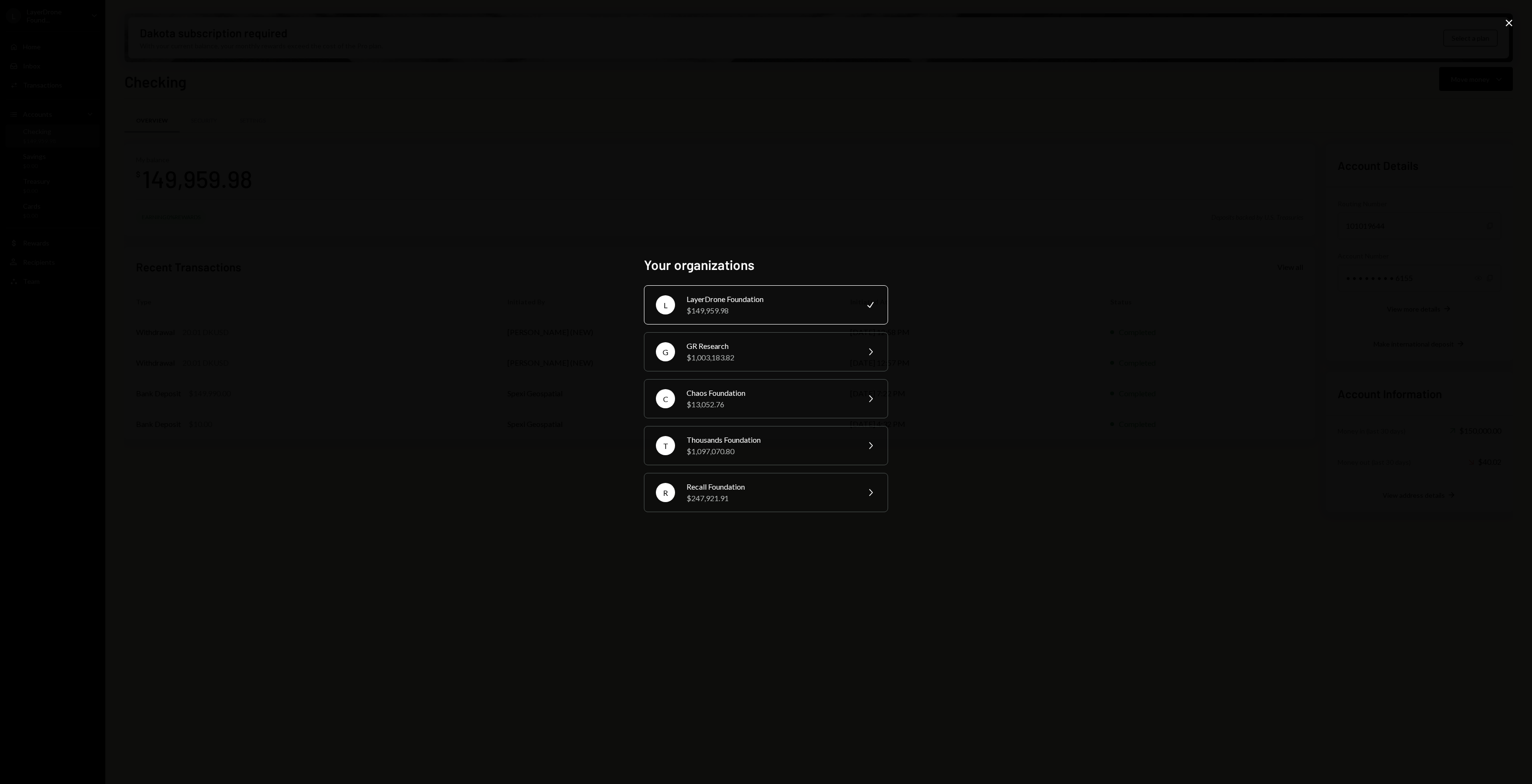
click at [1510, 24] on icon at bounding box center [1508, 22] width 7 height 7
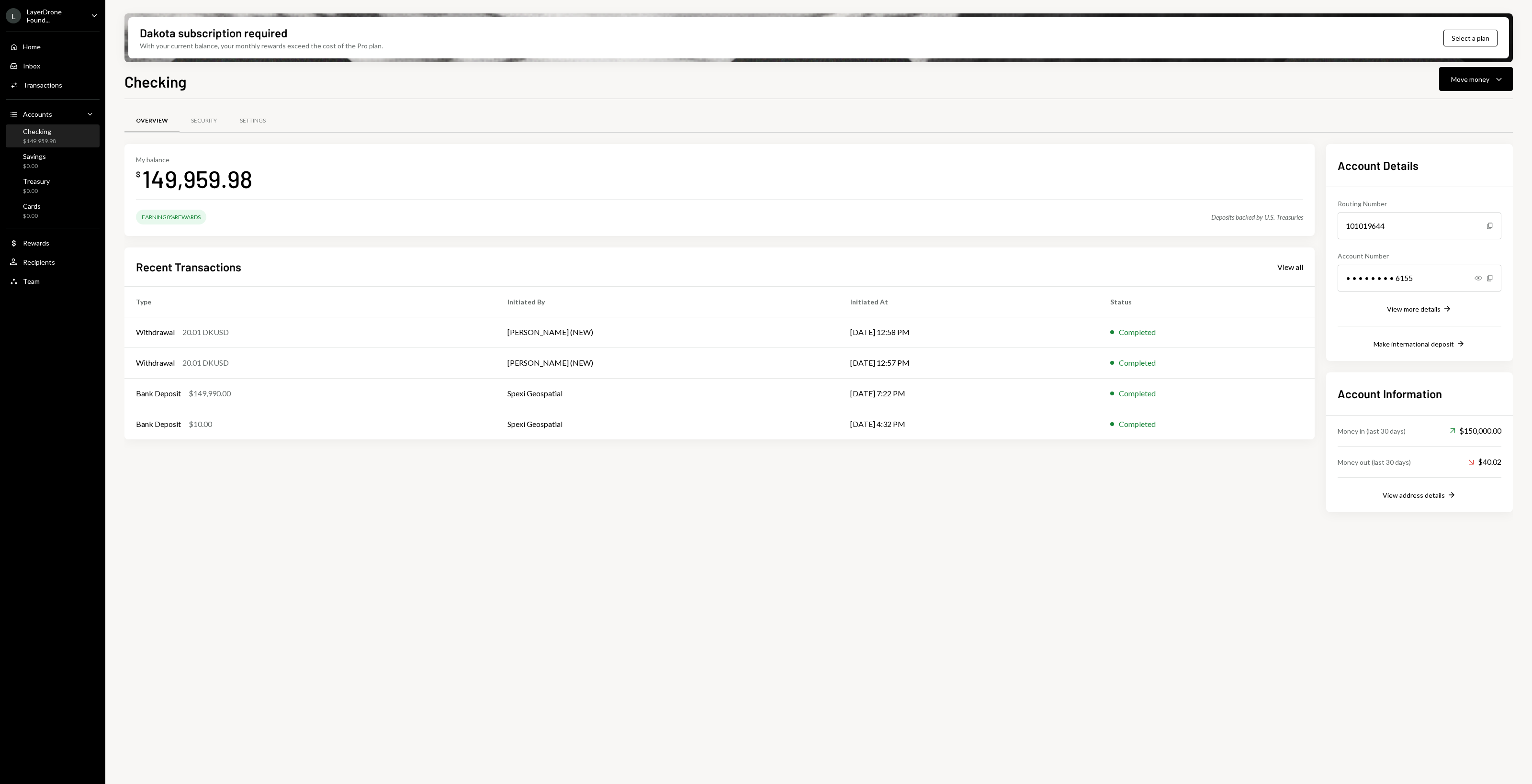
click at [56, 3] on ul "L LayerDrone Found... Caret Down Home Home Inbox Inbox Activities Transactions …" at bounding box center [52, 145] width 106 height 292
click at [59, 9] on div "LayerDrone Found..." at bounding box center [55, 16] width 56 height 16
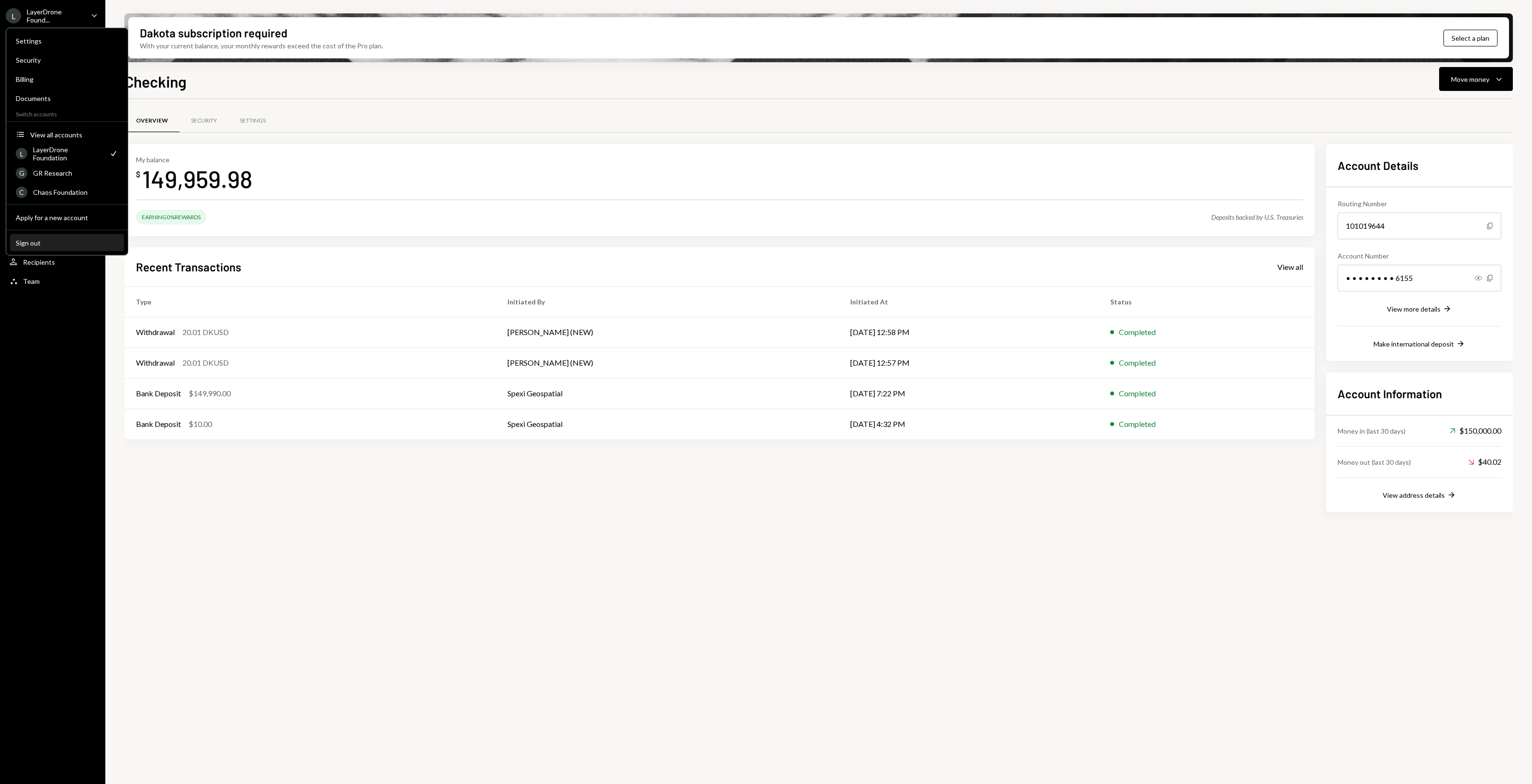
click at [30, 245] on div "Sign out" at bounding box center [67, 242] width 102 height 8
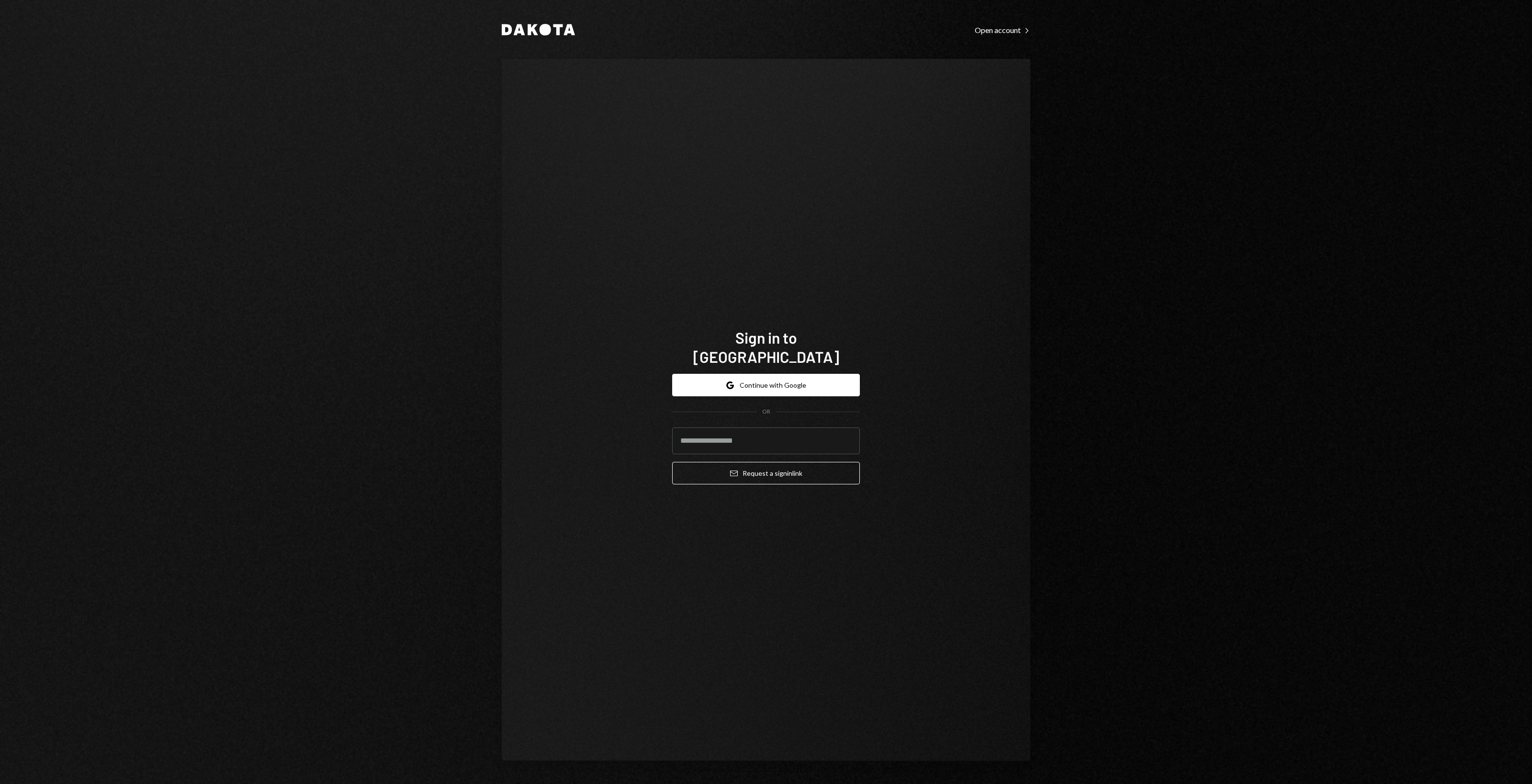
drag, startPoint x: 599, startPoint y: 454, endPoint x: 592, endPoint y: 412, distance: 42.6
click at [594, 448] on div "Sign in to Dakota Google Continue with Google OR Email Request a sign in link" at bounding box center [766, 409] width 528 height 702
drag, startPoint x: 592, startPoint y: 412, endPoint x: 575, endPoint y: 385, distance: 31.9
drag, startPoint x: 575, startPoint y: 385, endPoint x: 565, endPoint y: 366, distance: 21.5
click at [565, 366] on div "Sign in to Dakota Google Continue with Google OR Email Request a sign in link" at bounding box center [766, 409] width 528 height 702
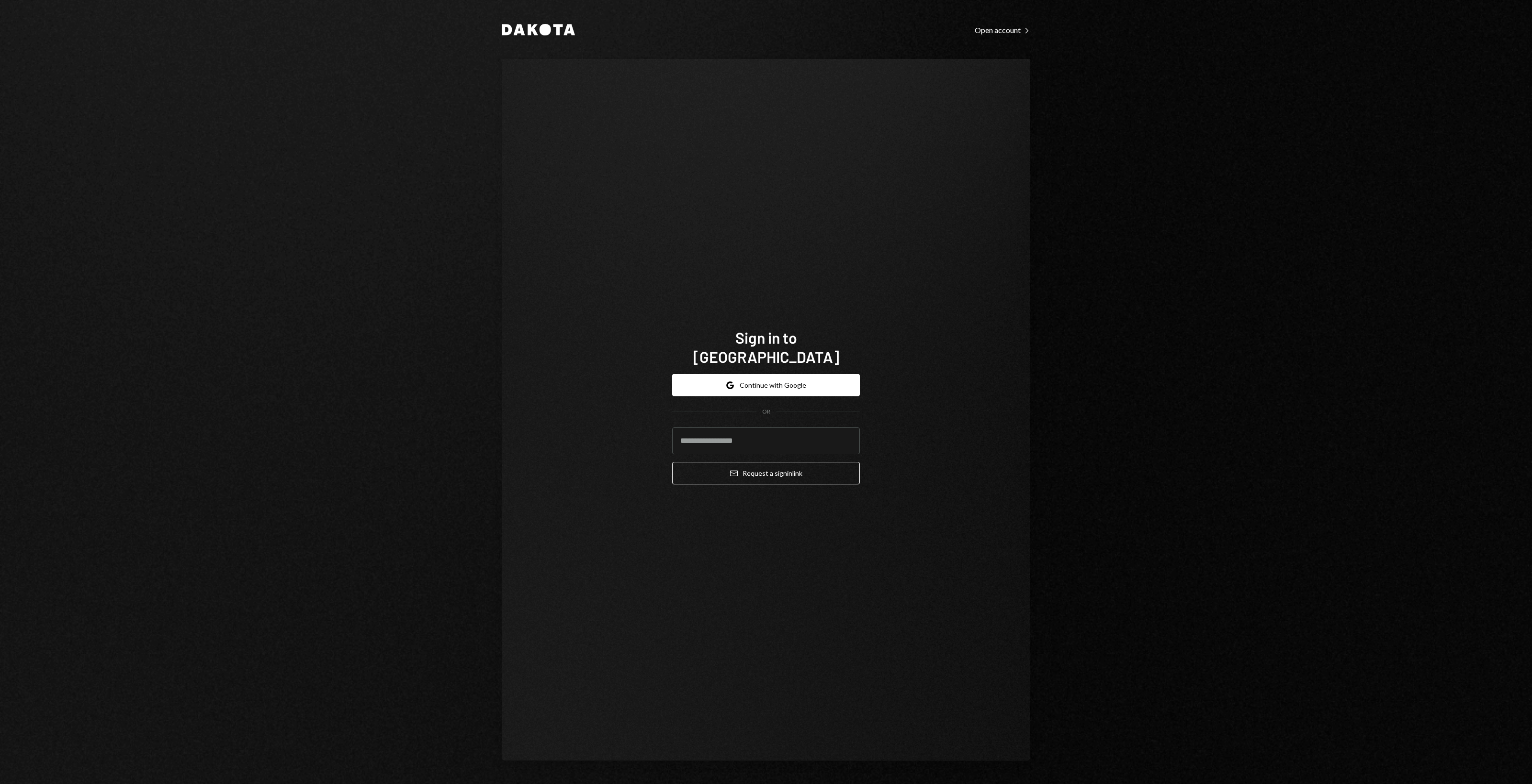
drag, startPoint x: 567, startPoint y: 352, endPoint x: 568, endPoint y: 333, distance: 19.0
click at [566, 341] on div "Sign in to Dakota Google Continue with Google OR Email Request a sign in link" at bounding box center [766, 409] width 528 height 702
drag, startPoint x: 567, startPoint y: 330, endPoint x: 590, endPoint y: 306, distance: 33.2
click at [567, 328] on div "Sign in to Dakota Google Continue with Google OR Email Request a sign in link" at bounding box center [766, 409] width 528 height 702
click at [714, 428] on input "email" at bounding box center [765, 441] width 188 height 27
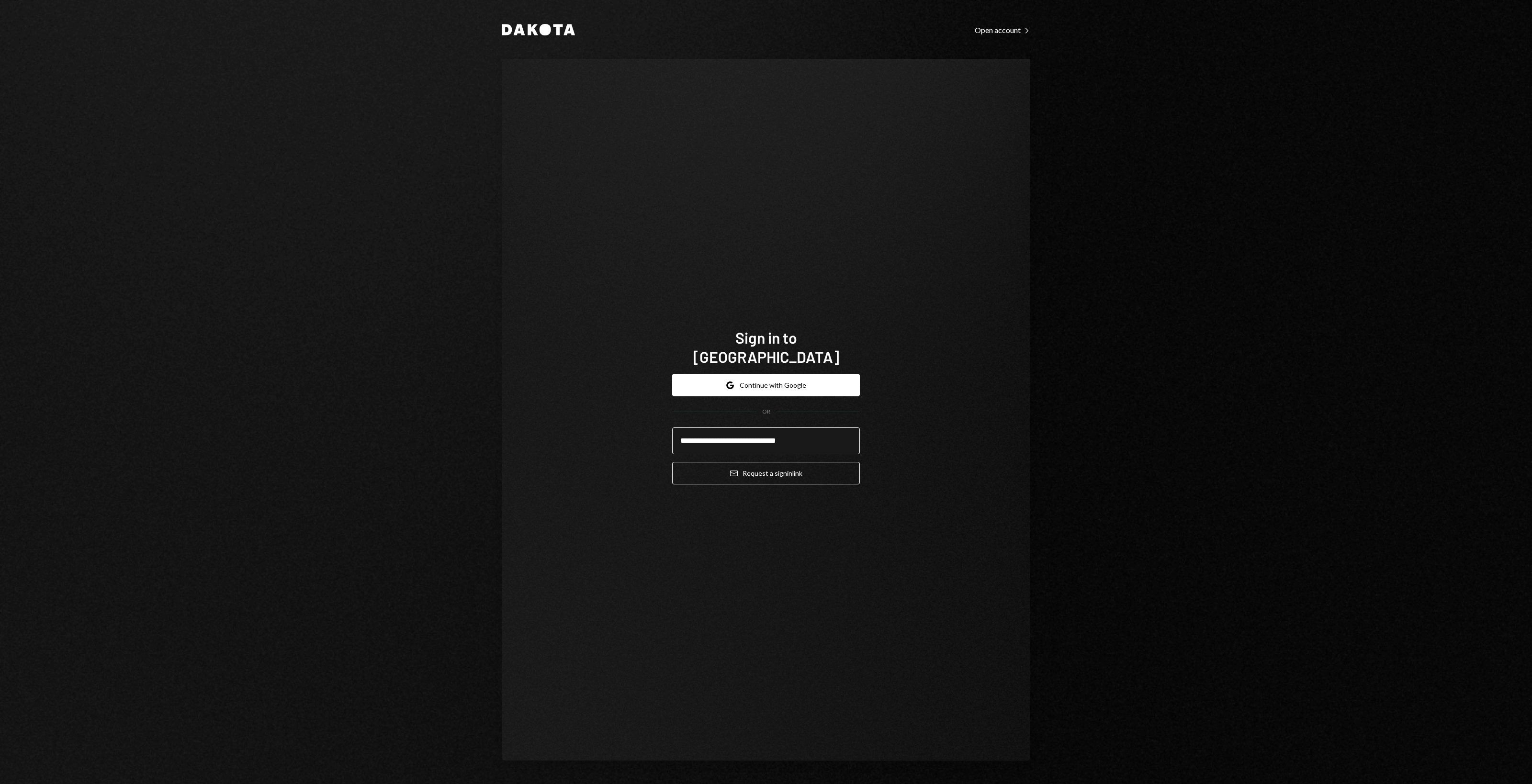
type input "**********"
click at [802, 470] on button "Email Request a sign in link" at bounding box center [765, 473] width 188 height 22
